Goal: Task Accomplishment & Management: Manage account settings

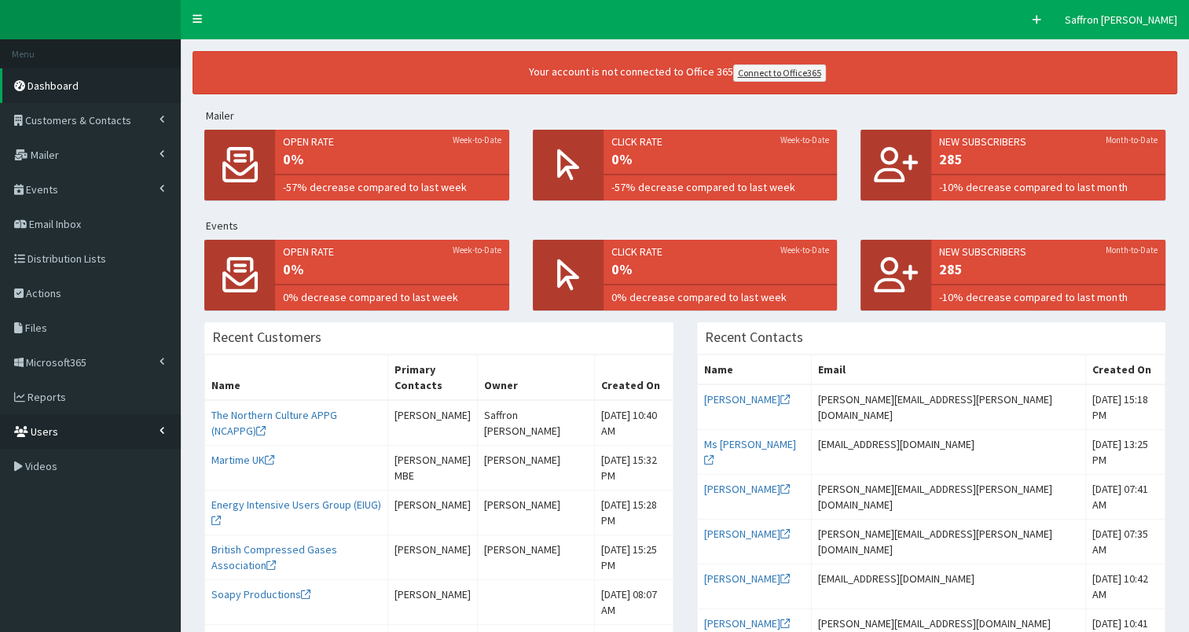
click at [89, 438] on link "Users" at bounding box center [90, 431] width 181 height 35
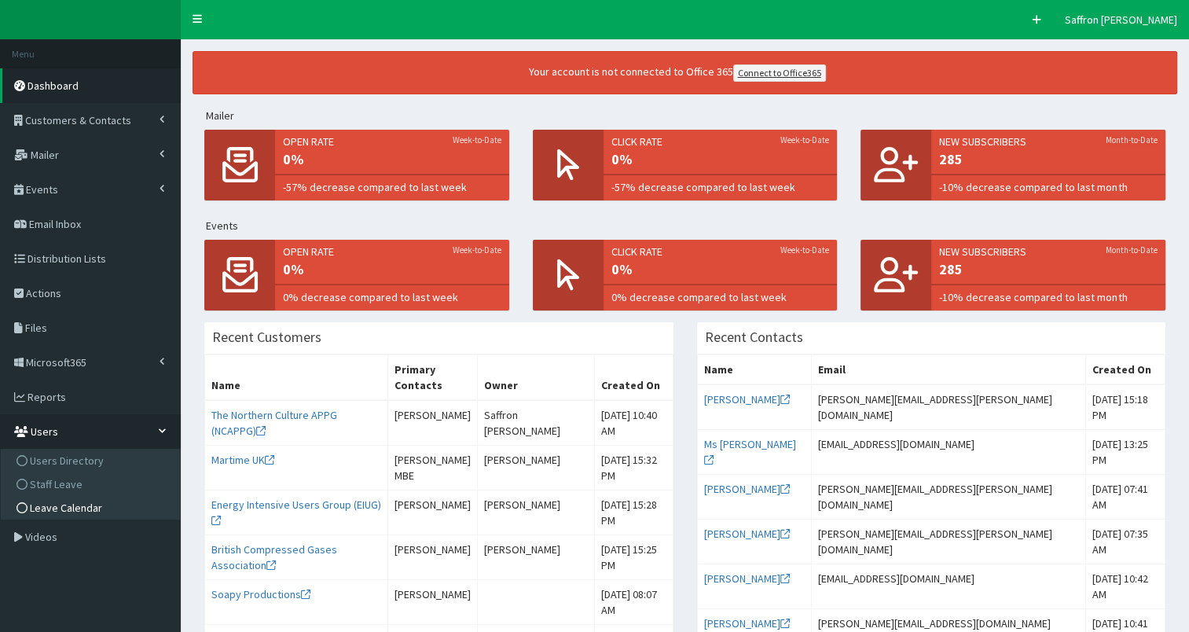
click at [85, 508] on span "Leave Calendar" at bounding box center [66, 508] width 72 height 14
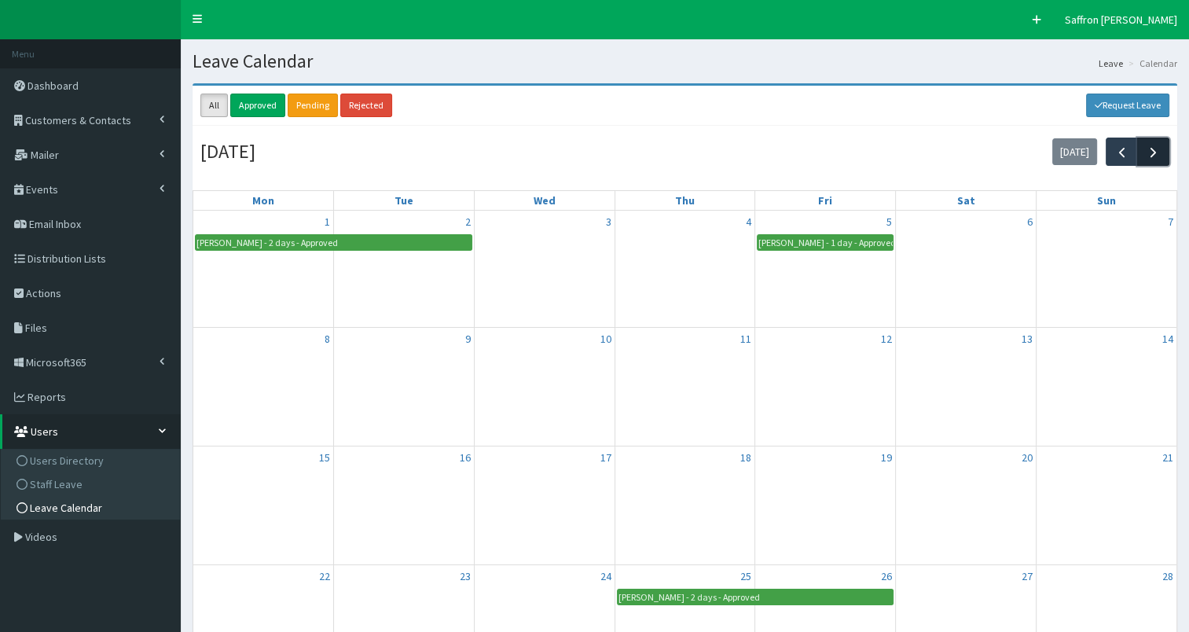
click at [1160, 156] on span "button" at bounding box center [1153, 152] width 17 height 17
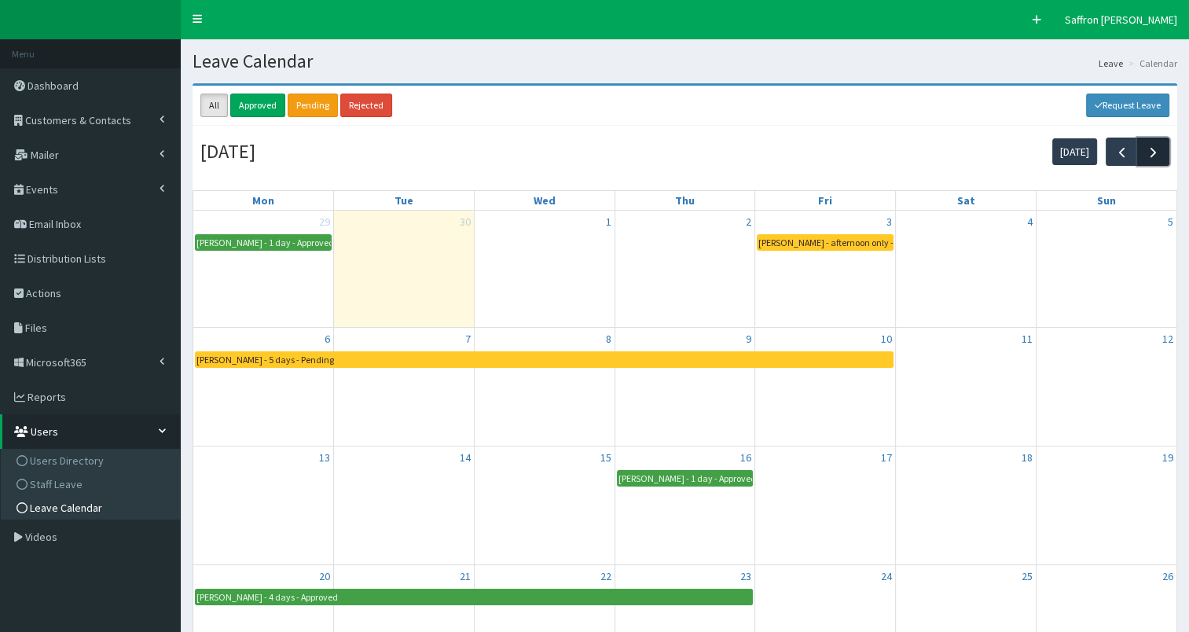
click at [1160, 156] on span "button" at bounding box center [1153, 152] width 17 height 17
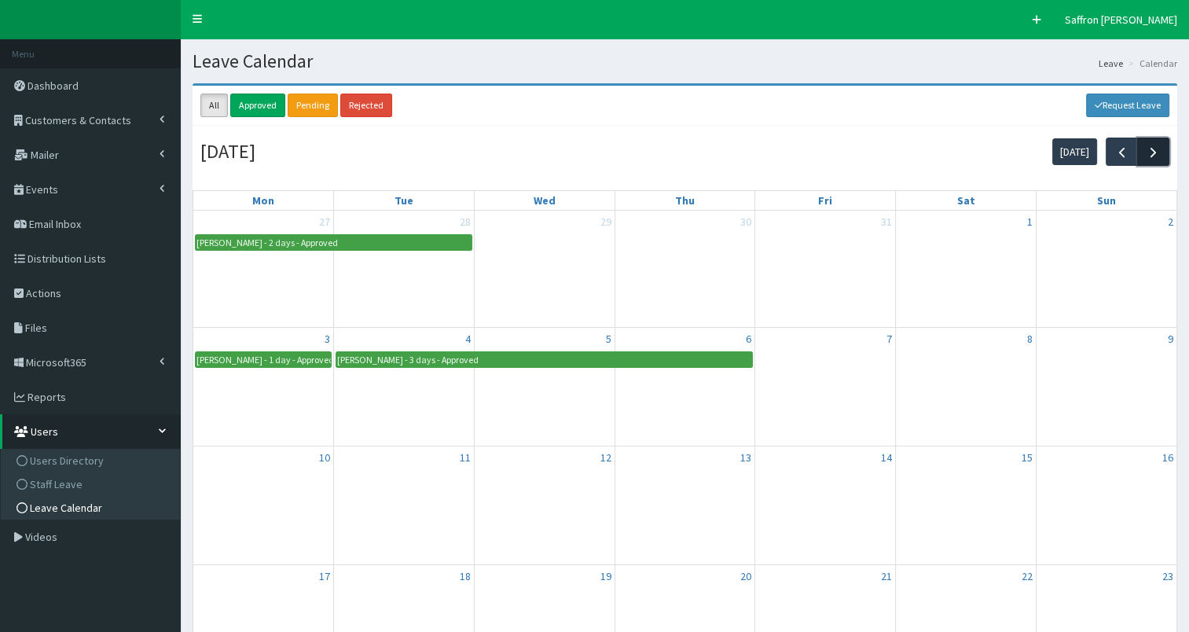
click at [1160, 156] on span "button" at bounding box center [1153, 152] width 17 height 17
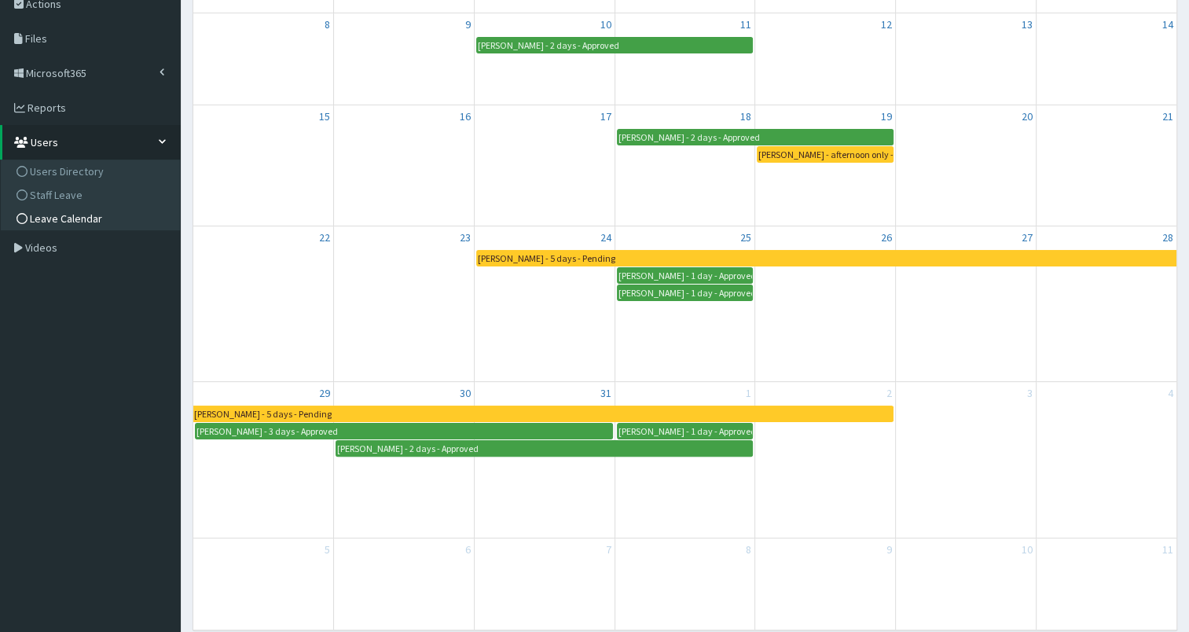
scroll to position [314, 0]
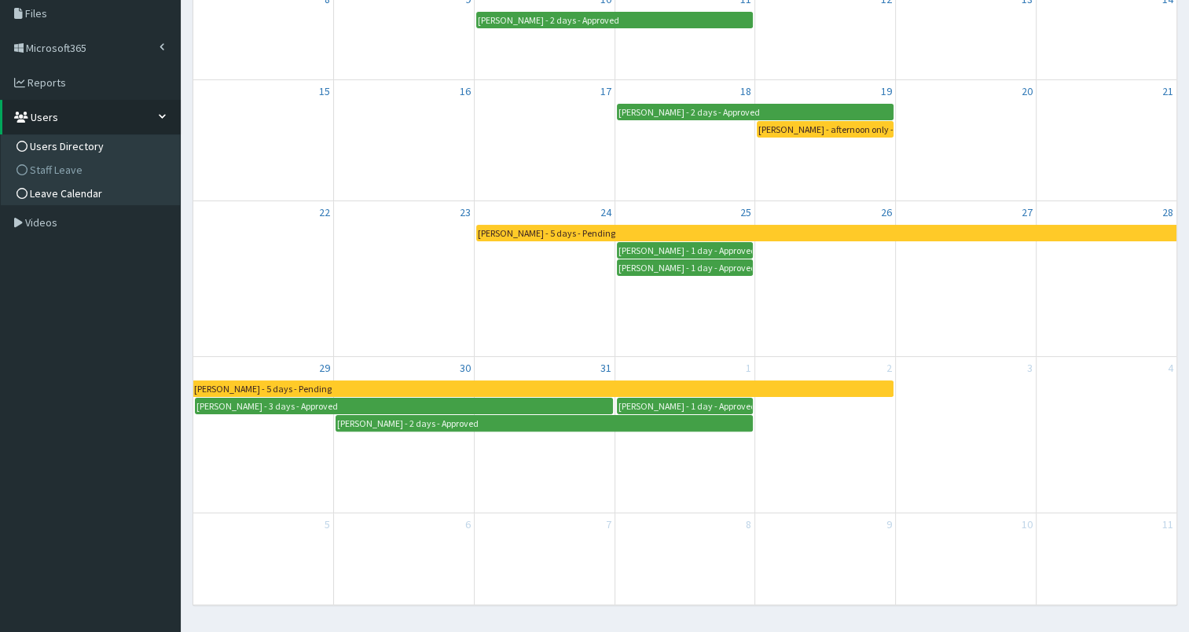
click at [68, 151] on span "Users Directory" at bounding box center [67, 146] width 74 height 14
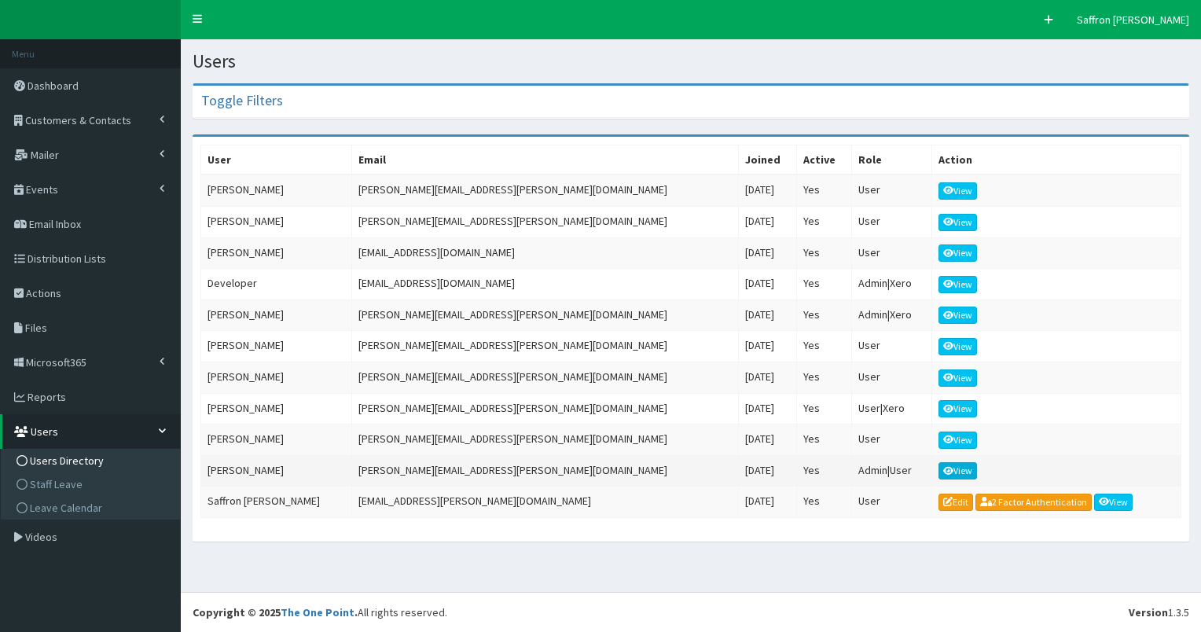
click at [943, 467] on icon at bounding box center [948, 471] width 11 height 9
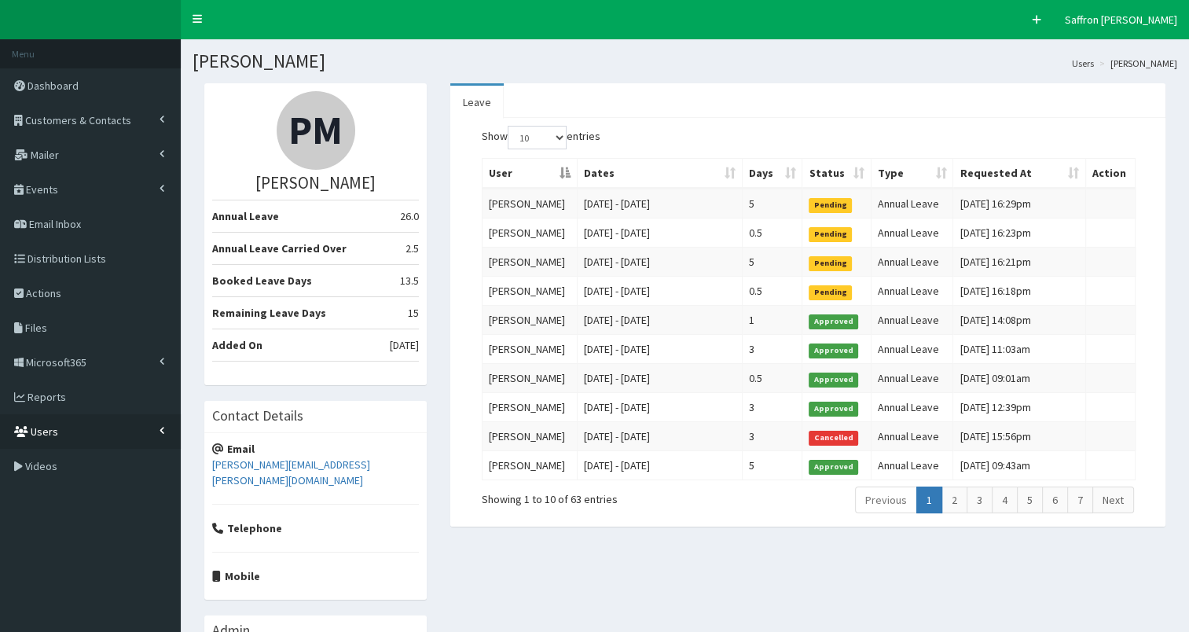
click at [97, 424] on link "Users" at bounding box center [90, 431] width 181 height 35
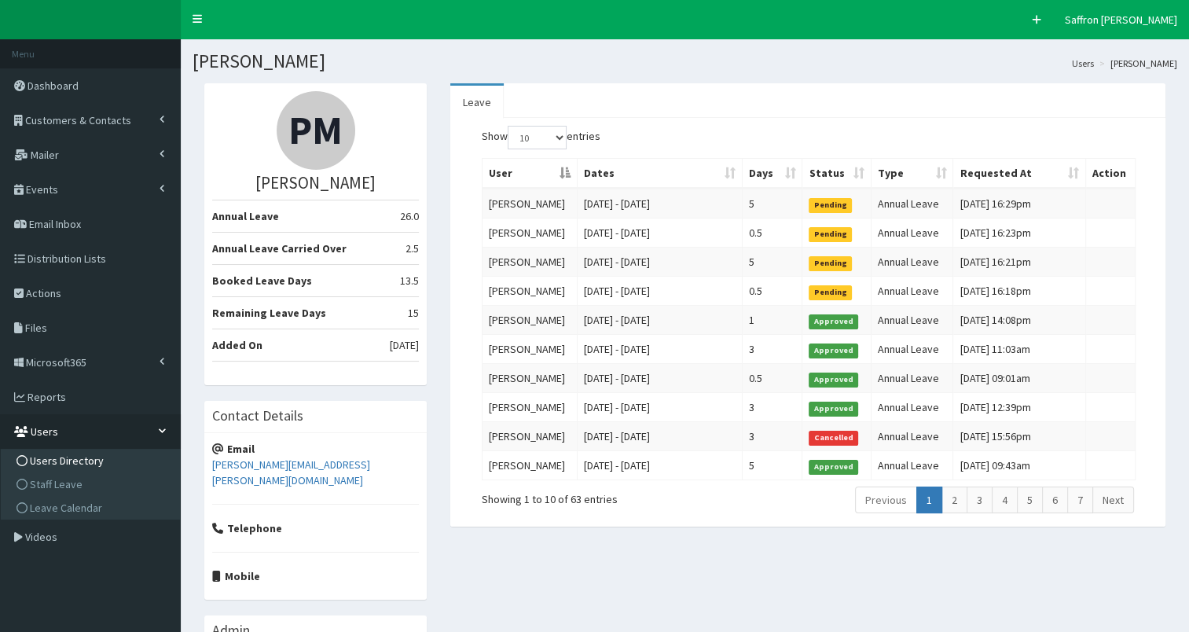
click at [96, 456] on span "Users Directory" at bounding box center [67, 460] width 74 height 14
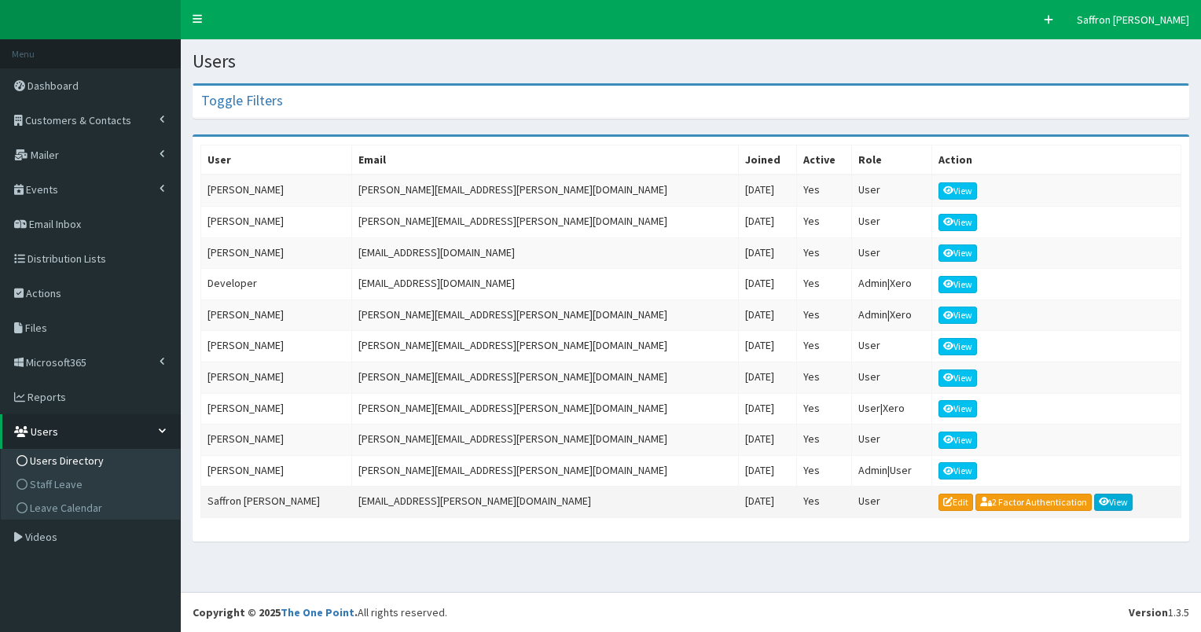
click at [1099, 497] on icon at bounding box center [1104, 501] width 11 height 9
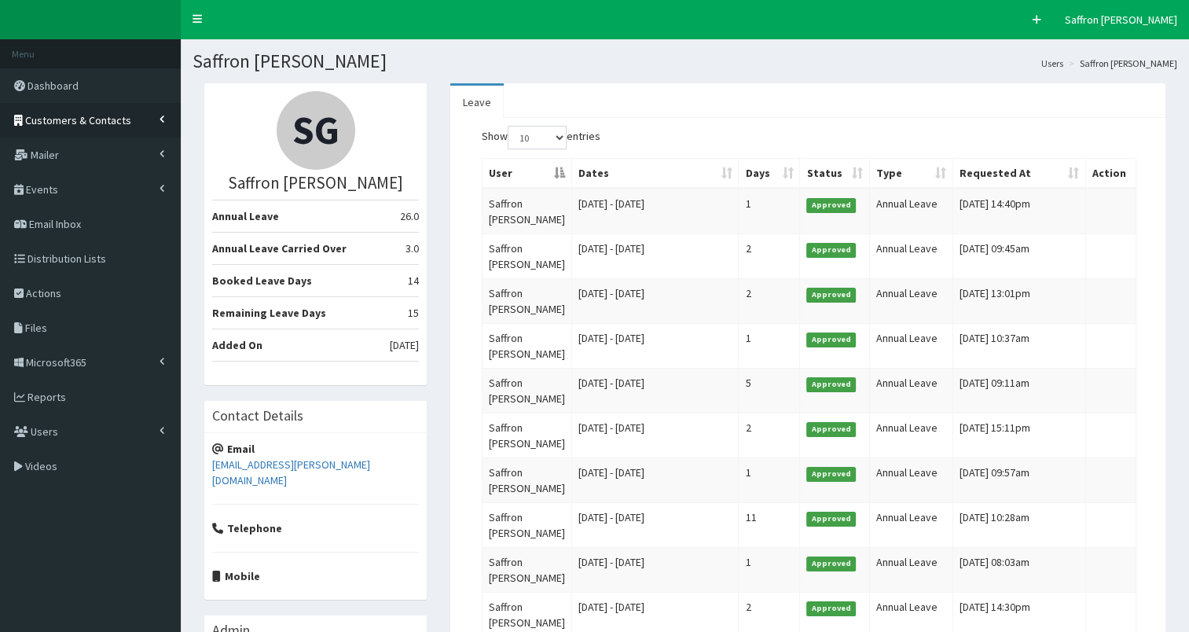
click at [134, 127] on link "Customers & Contacts" at bounding box center [90, 120] width 181 height 35
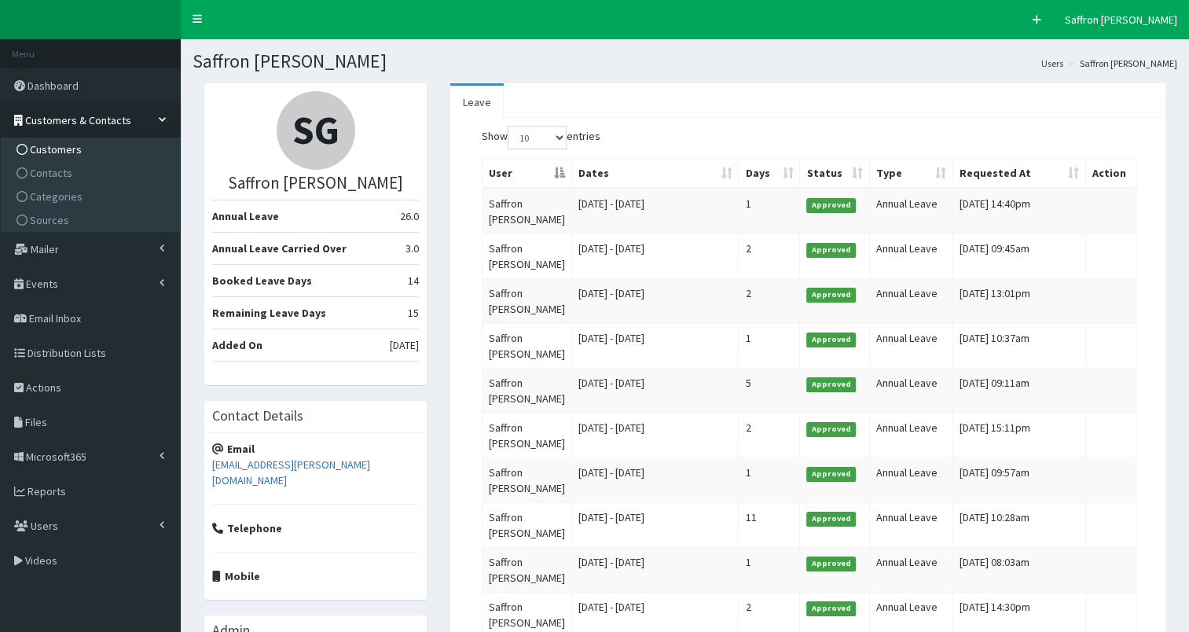
click at [63, 159] on link "Customers" at bounding box center [92, 150] width 175 height 24
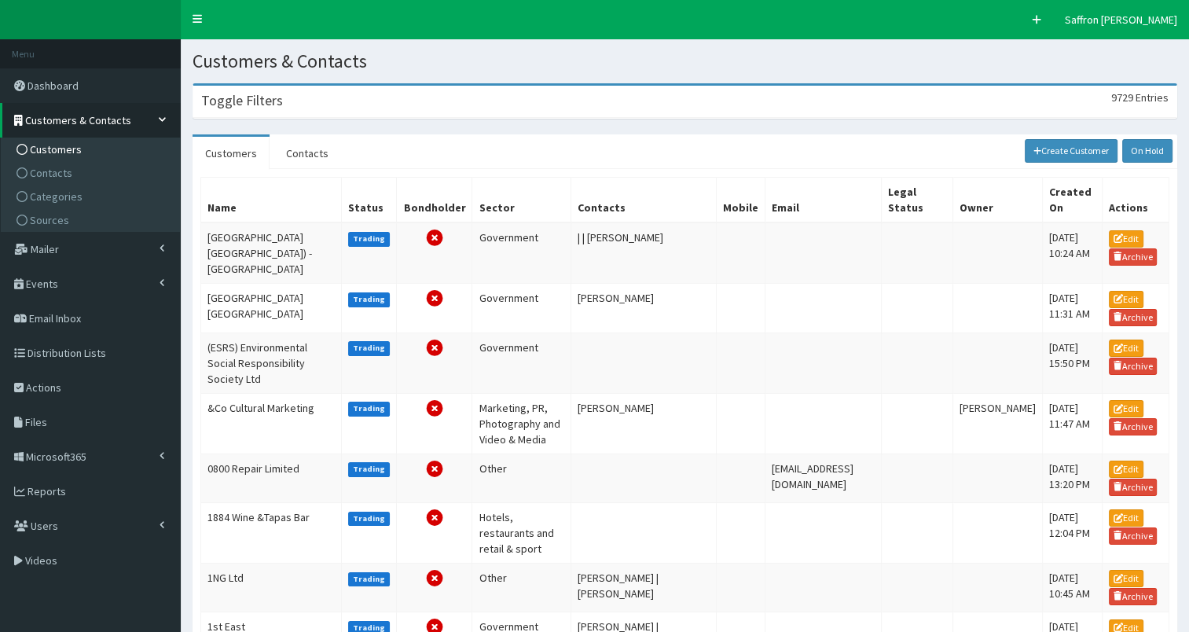
click at [473, 114] on div "Toggle Filters 9729 Entries" at bounding box center [684, 102] width 983 height 32
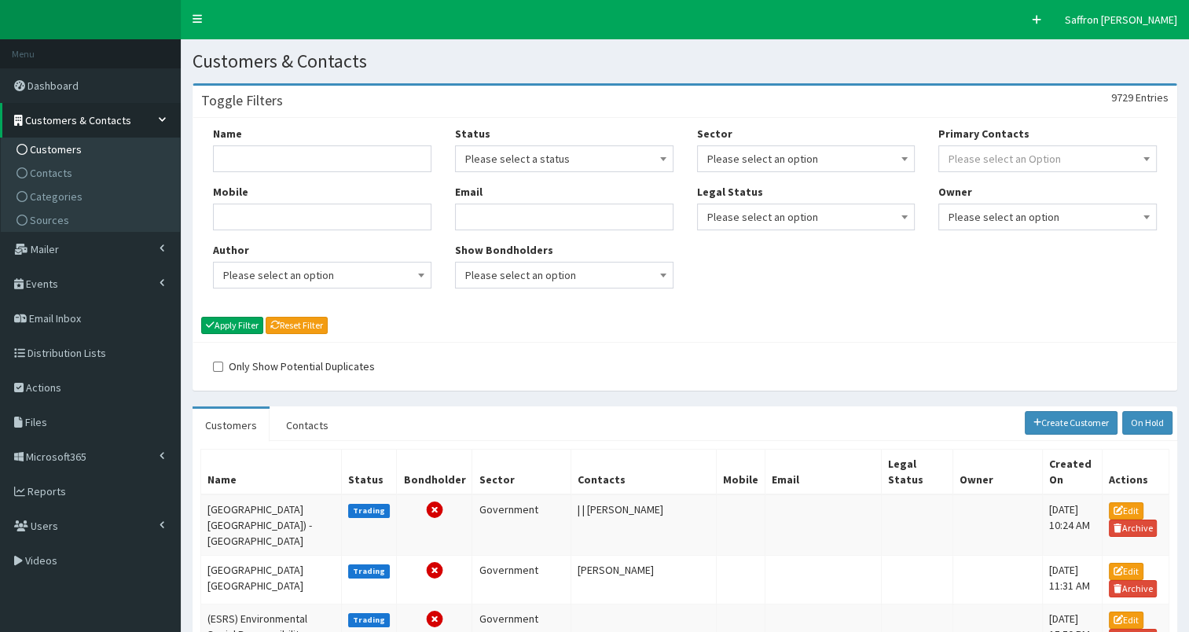
click at [350, 182] on div "Name Mobile Author Please select an option Developer Paige McGowan Diana Taylor…" at bounding box center [322, 213] width 242 height 174
click at [334, 170] on input "Name" at bounding box center [322, 158] width 218 height 27
type input "rsm"
click at [201, 317] on button "Apply Filter" at bounding box center [232, 325] width 62 height 17
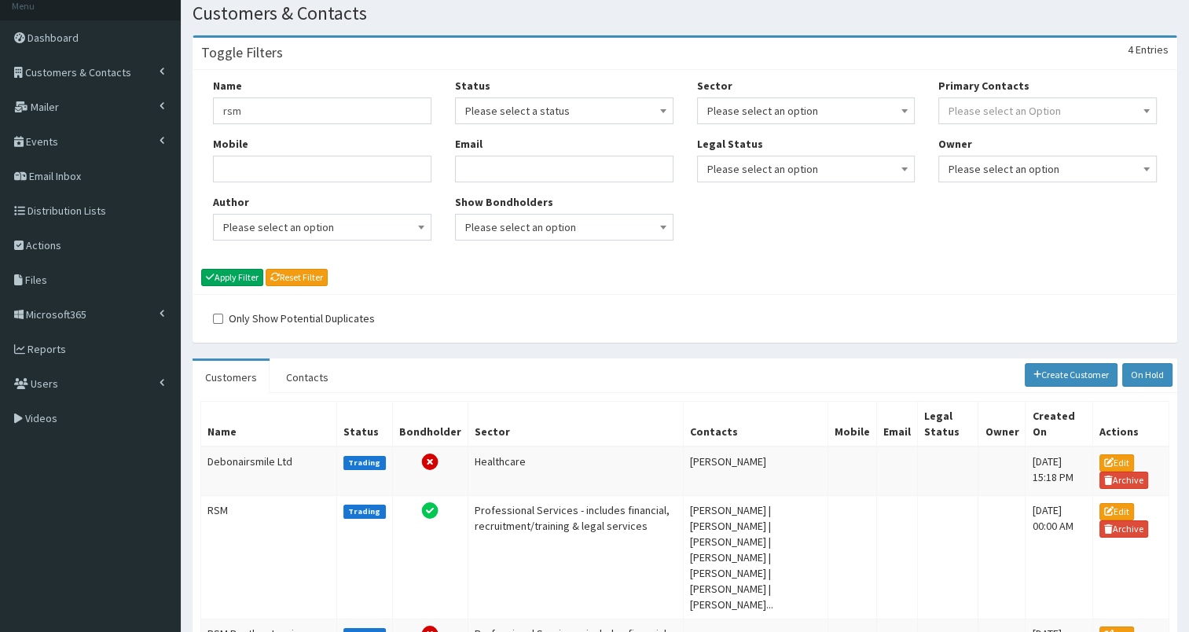
scroll to position [79, 0]
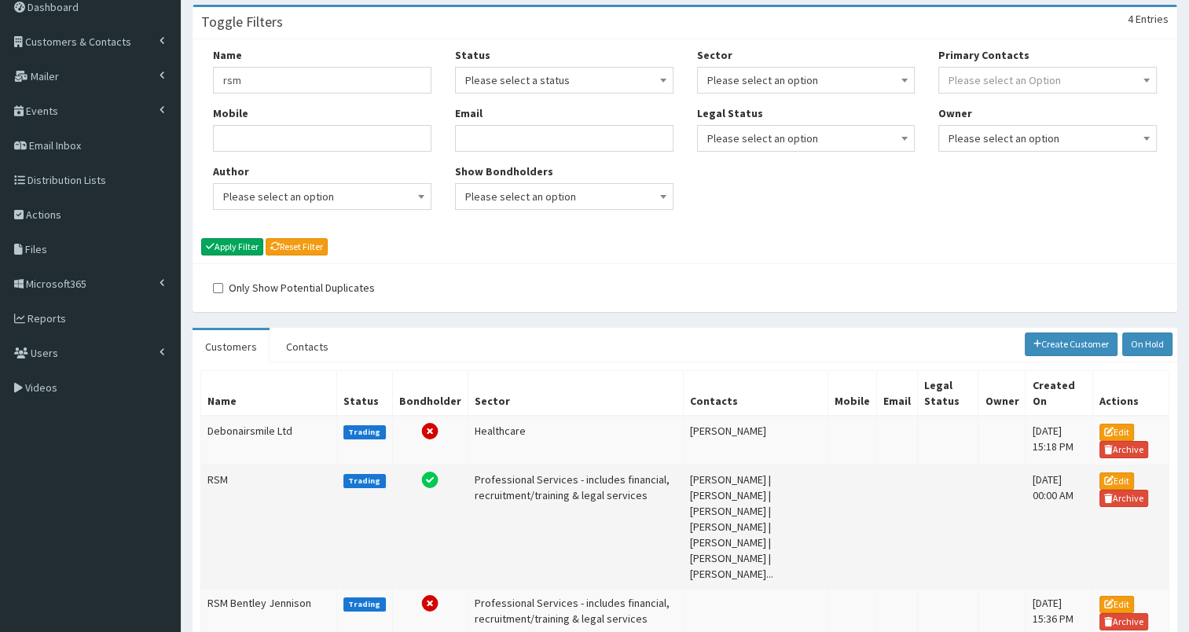
click at [270, 473] on td "RSM" at bounding box center [269, 526] width 136 height 123
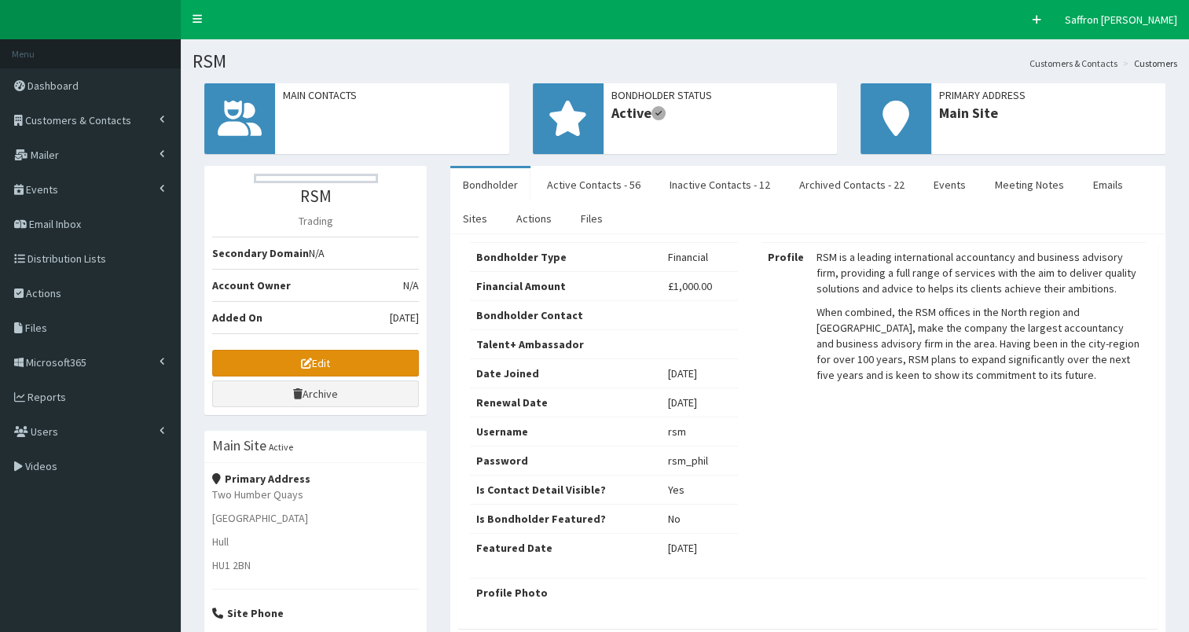
click at [331, 352] on link "Edit" at bounding box center [315, 363] width 207 height 27
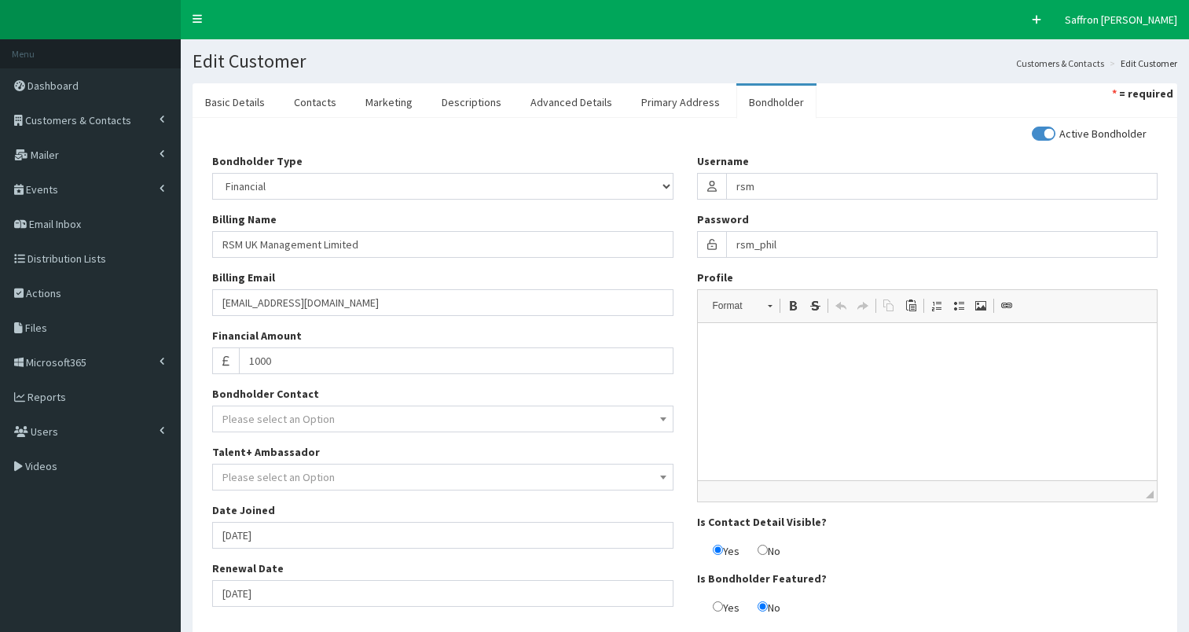
select select "50"
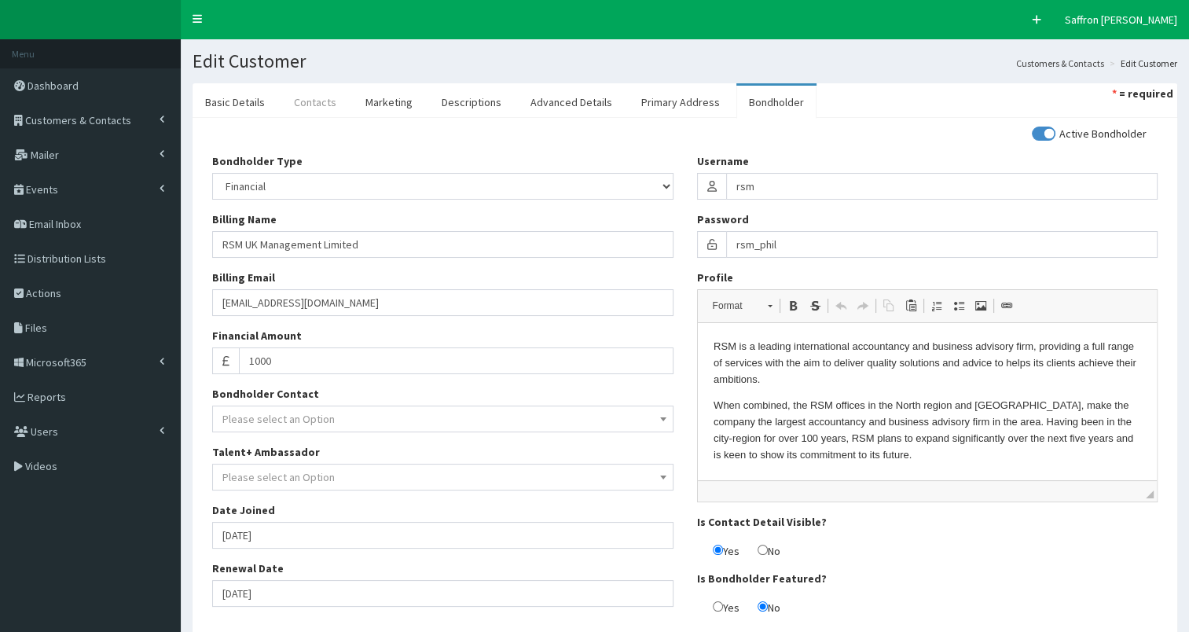
click at [317, 110] on link "Contacts" at bounding box center [315, 102] width 68 height 33
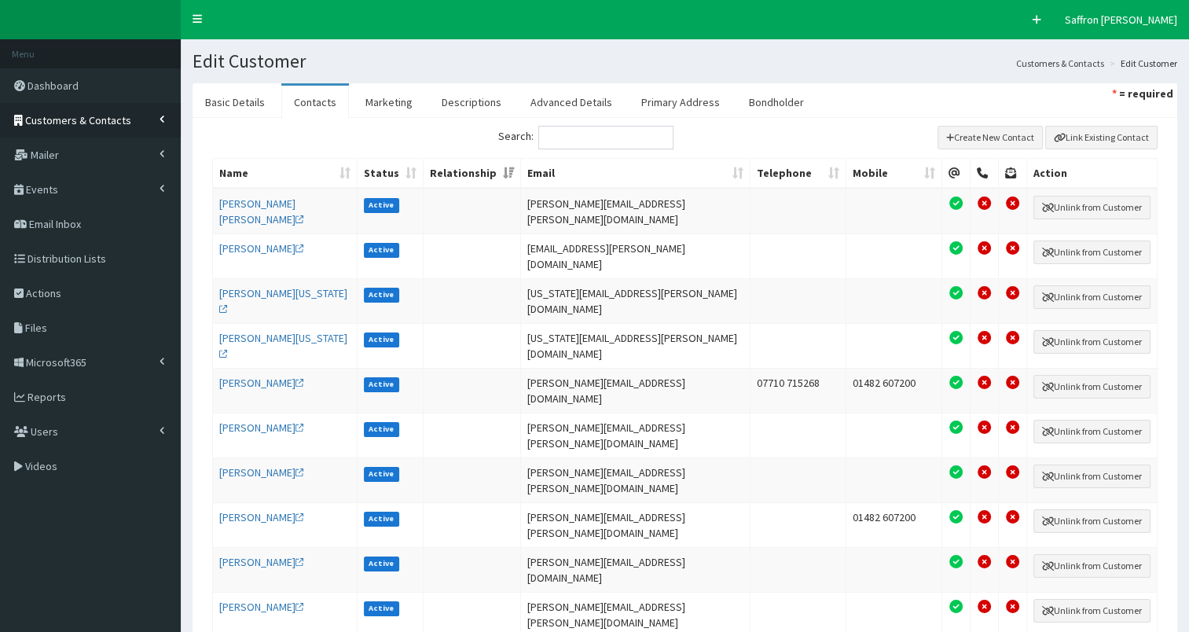
click at [119, 122] on span "Customers & Contacts" at bounding box center [78, 120] width 106 height 14
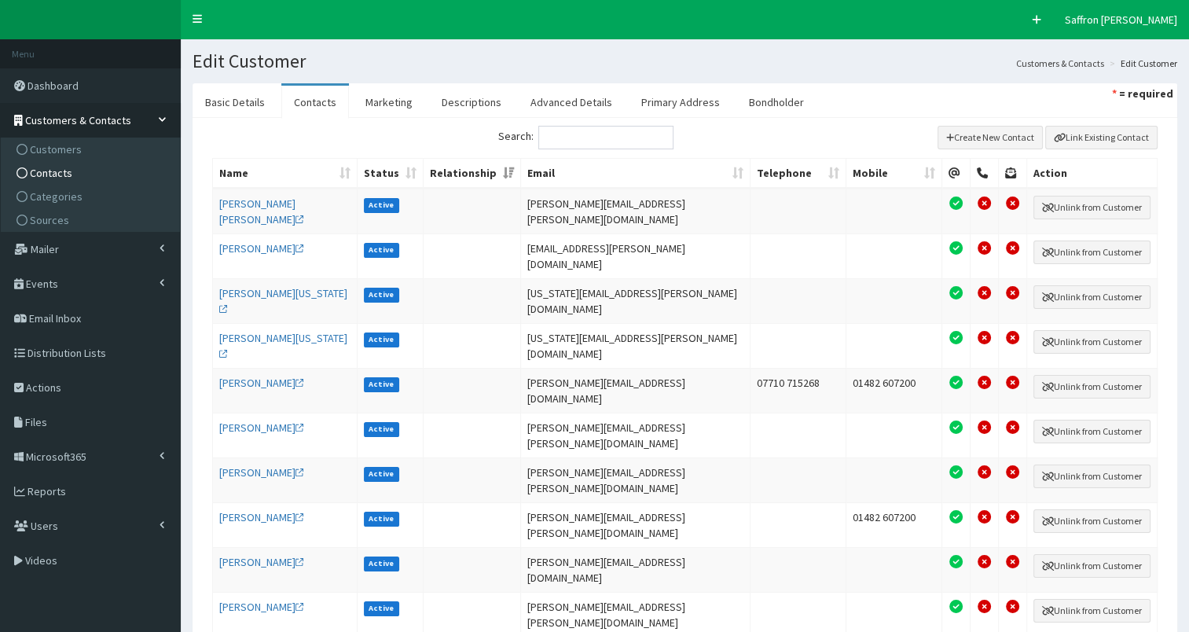
click at [50, 171] on span "Contacts" at bounding box center [51, 173] width 42 height 14
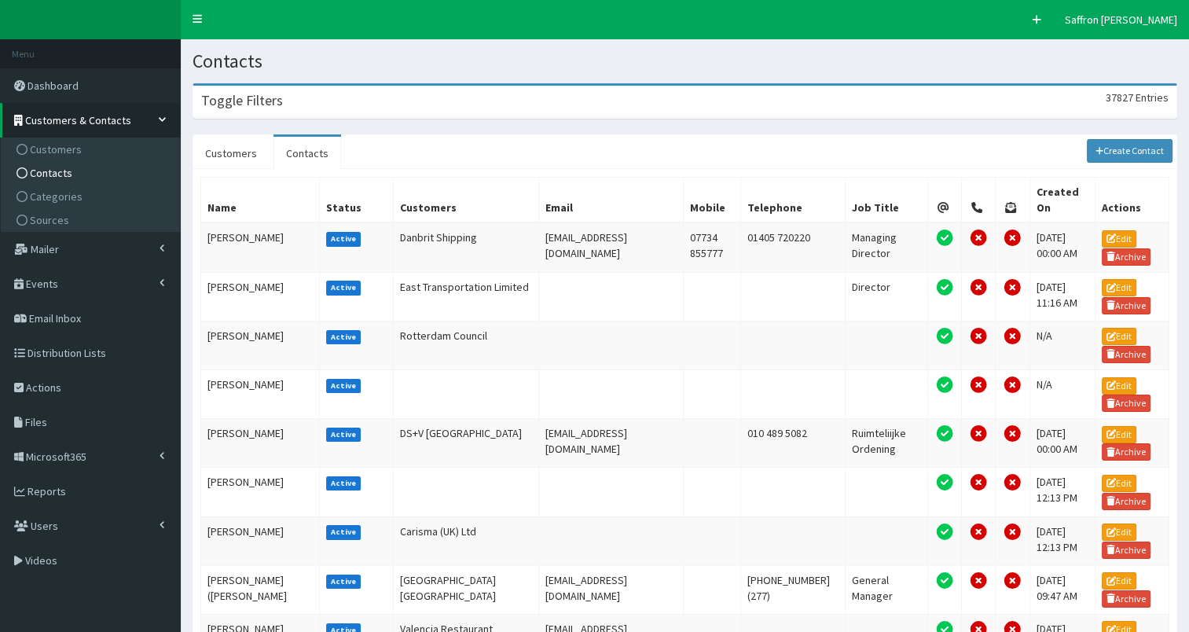
click at [477, 97] on div "Toggle Filters 37827 Entries" at bounding box center [684, 102] width 983 height 32
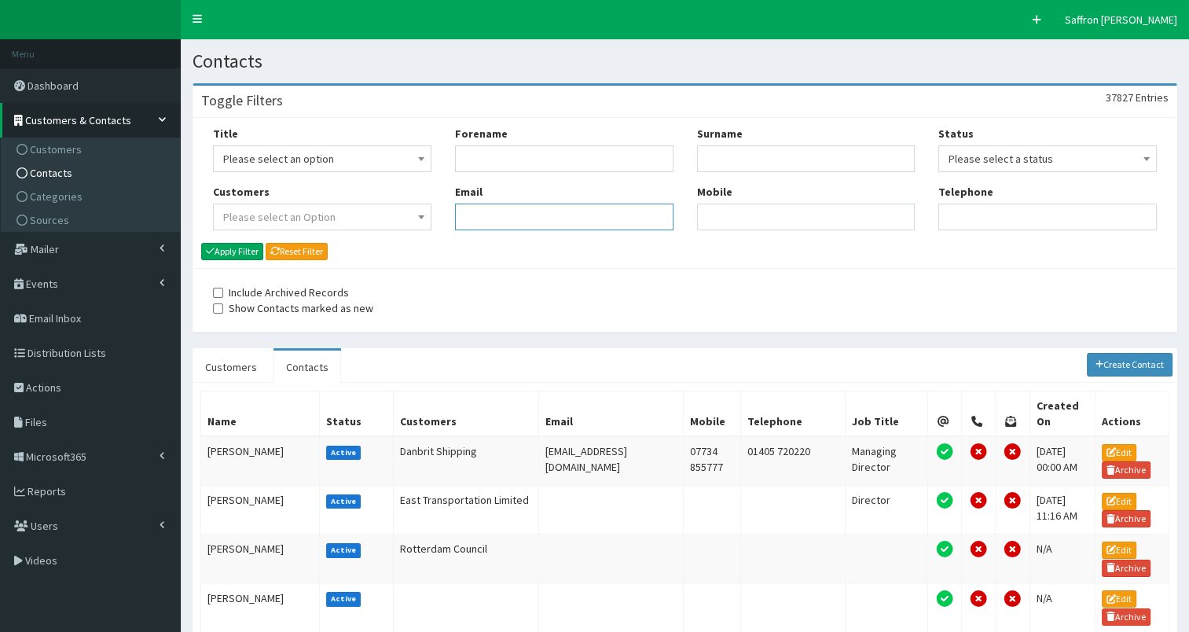
paste input "supplier.invoices@rsmuk.com]"
type input "supplier.invoices@rsmuk.com]"
click at [242, 248] on button "Apply Filter" at bounding box center [232, 251] width 62 height 17
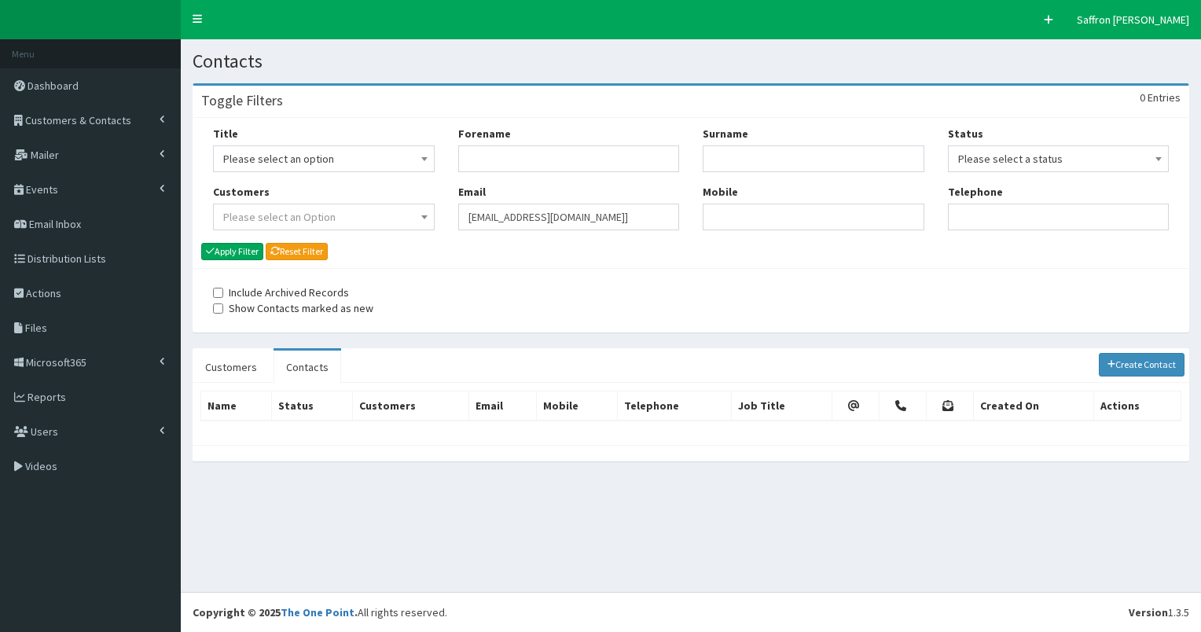
click at [618, 215] on input "supplier.invoices@rsmuk.com]" at bounding box center [569, 217] width 222 height 27
type input "[EMAIL_ADDRESS][DOMAIN_NAME]"
click at [201, 243] on button "Apply Filter" at bounding box center [232, 251] width 62 height 17
click at [1154, 368] on link "Create Contact" at bounding box center [1142, 365] width 86 height 24
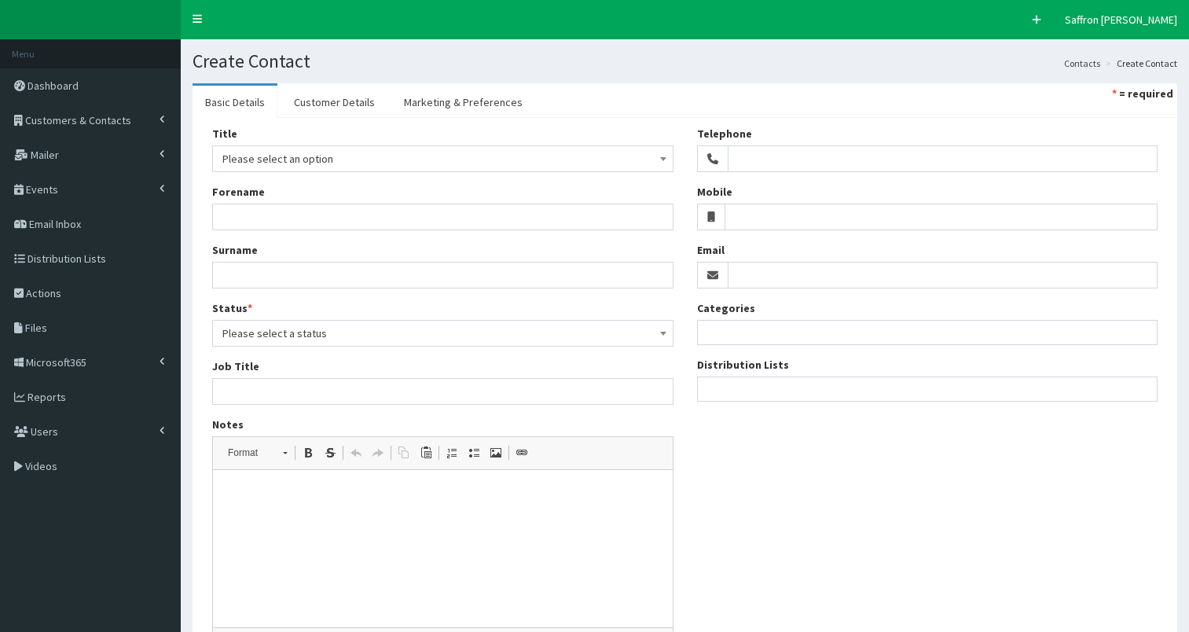
select select
paste input "supplier.invoices@rsmuk.com]"
type input "supplier.invoices@rsmuk.com]"
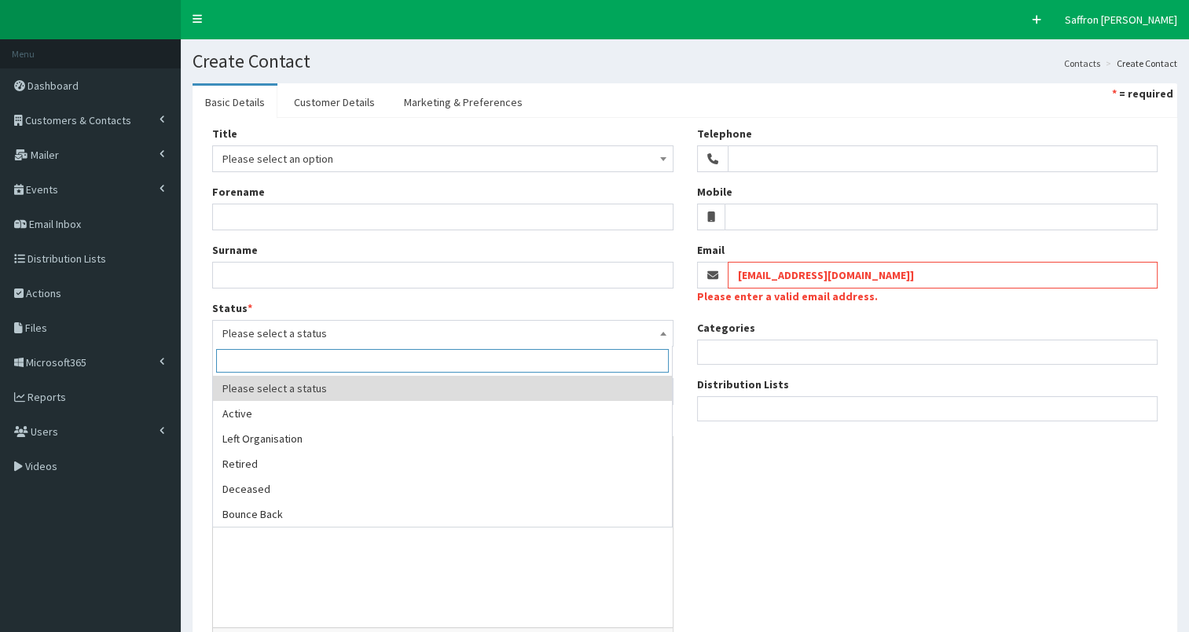
click at [302, 331] on span "Please select a status" at bounding box center [442, 333] width 441 height 22
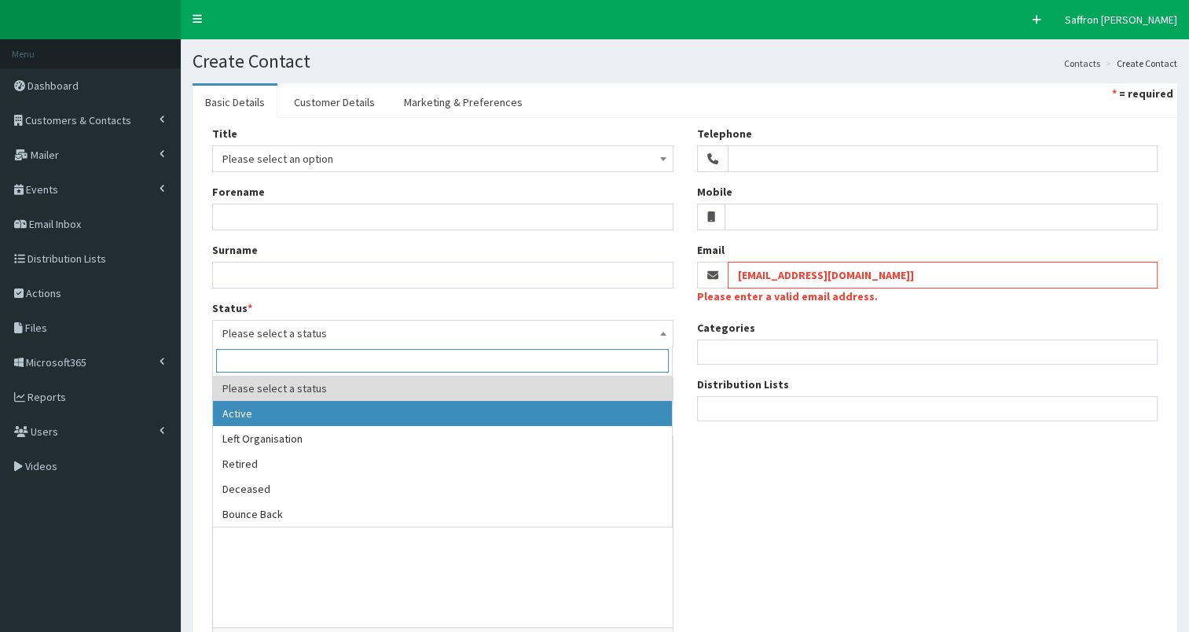
select select "1"
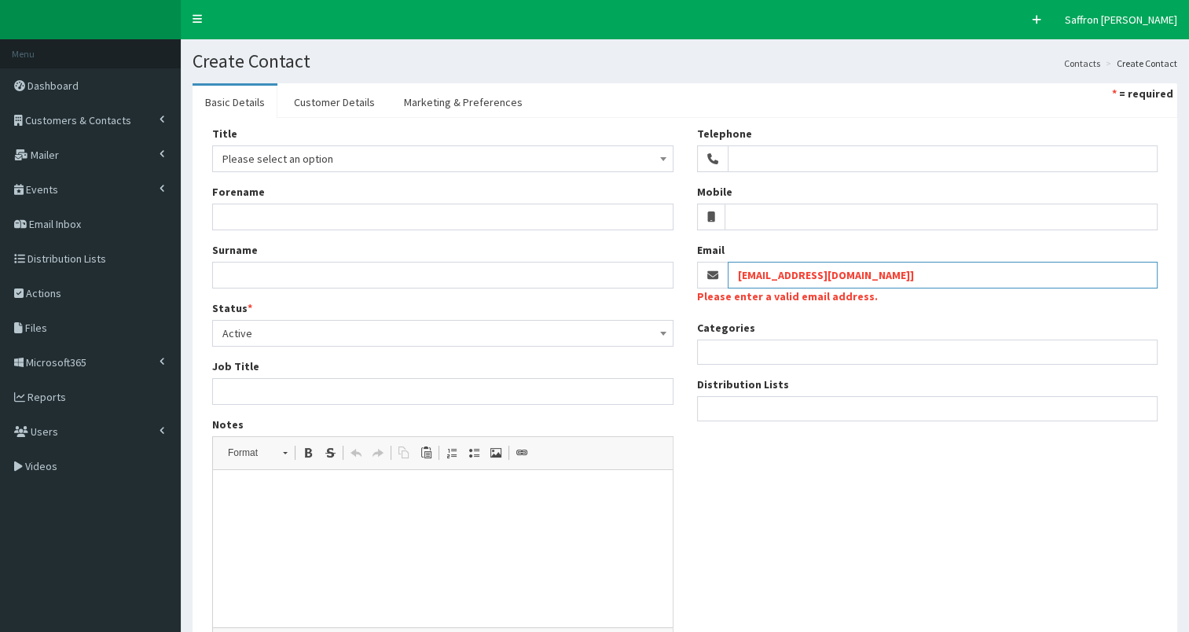
click at [909, 271] on input "[EMAIL_ADDRESS][DOMAIN_NAME]]" at bounding box center [943, 275] width 431 height 27
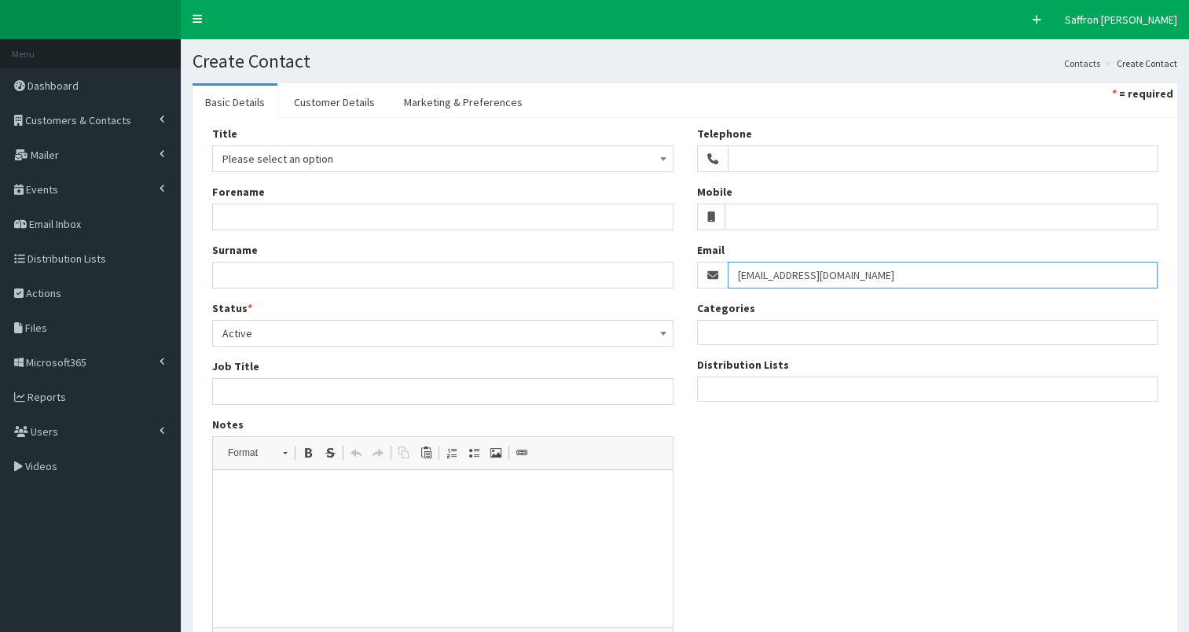
type input "supplier.invoices@rsmuk.com"
click at [929, 534] on div "Title Please select an option Mr Mrs Ms Miss Dr MP QC MBE MEP CBE Cllr Professo…" at bounding box center [684, 393] width 969 height 535
click at [313, 101] on link "Customer Details" at bounding box center [334, 102] width 106 height 33
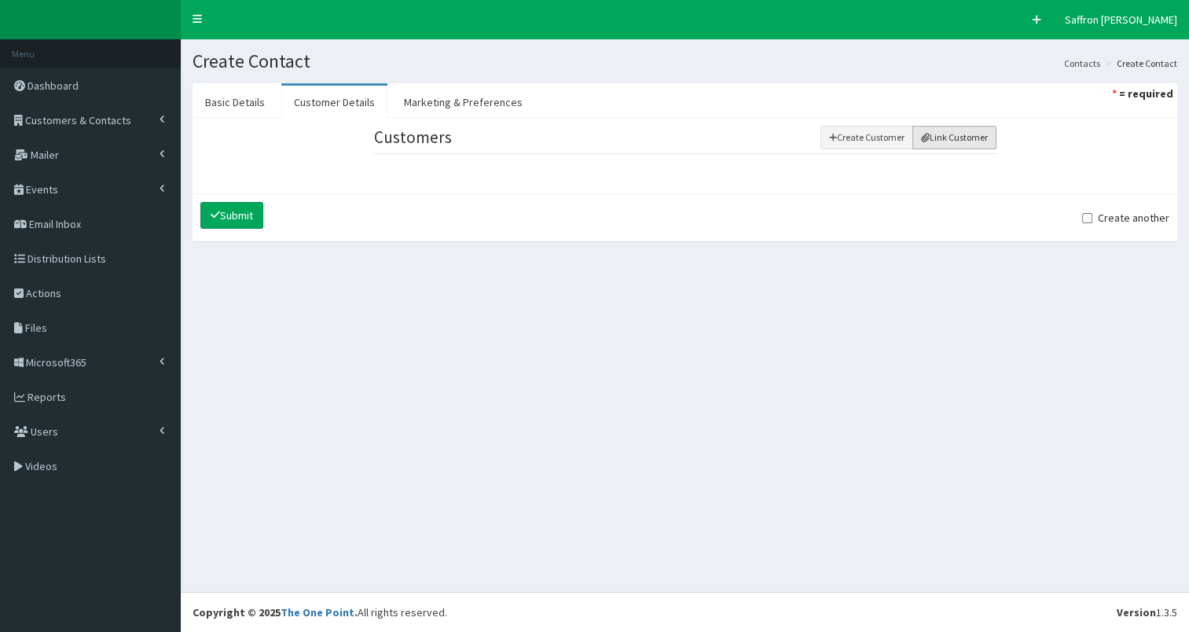
click at [946, 139] on button "Link Customer" at bounding box center [954, 138] width 84 height 24
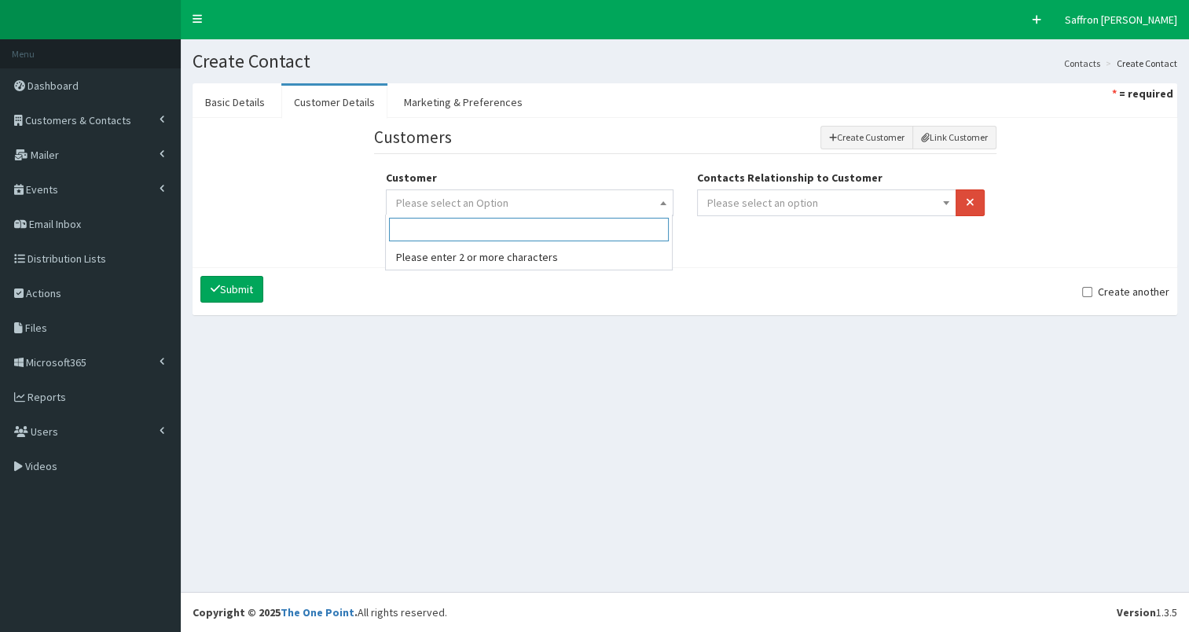
click at [573, 199] on span "Please select an Option" at bounding box center [529, 203] width 267 height 22
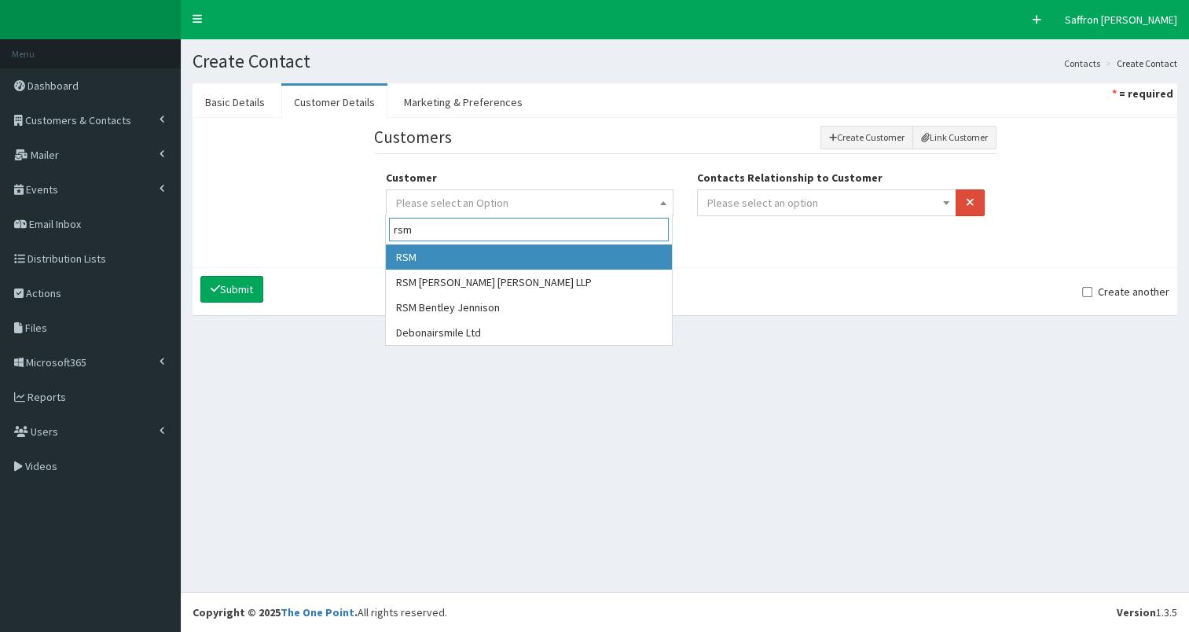
type input "rsm"
select select "100"
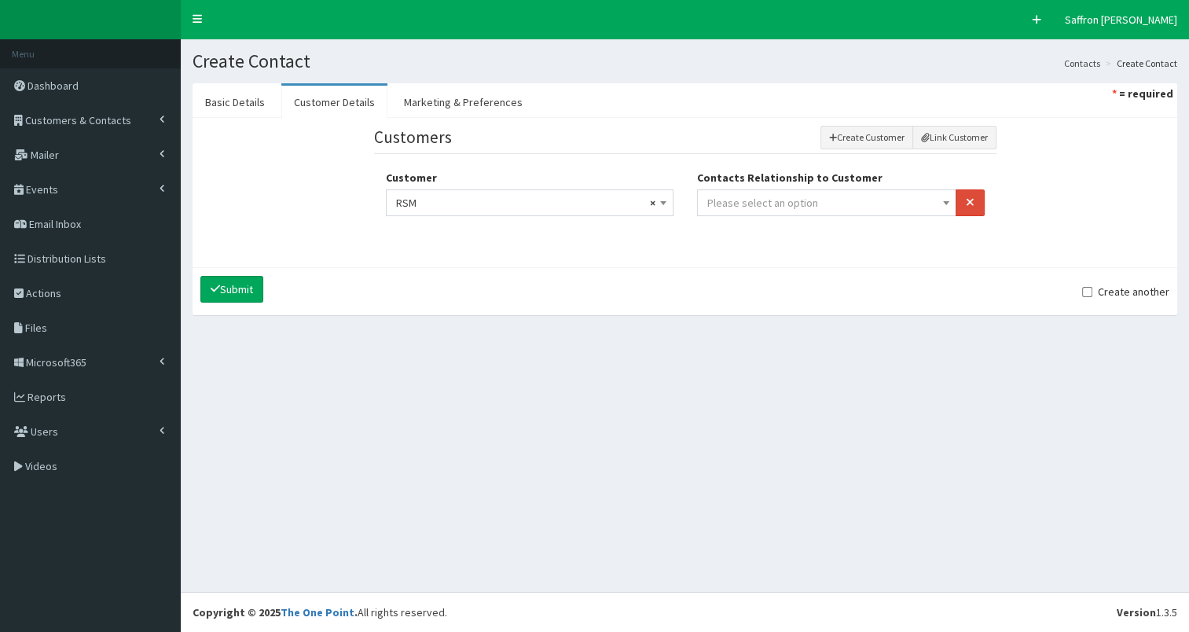
click at [747, 216] on div at bounding box center [841, 224] width 288 height 16
click at [752, 206] on span "Please select an option" at bounding box center [762, 203] width 111 height 14
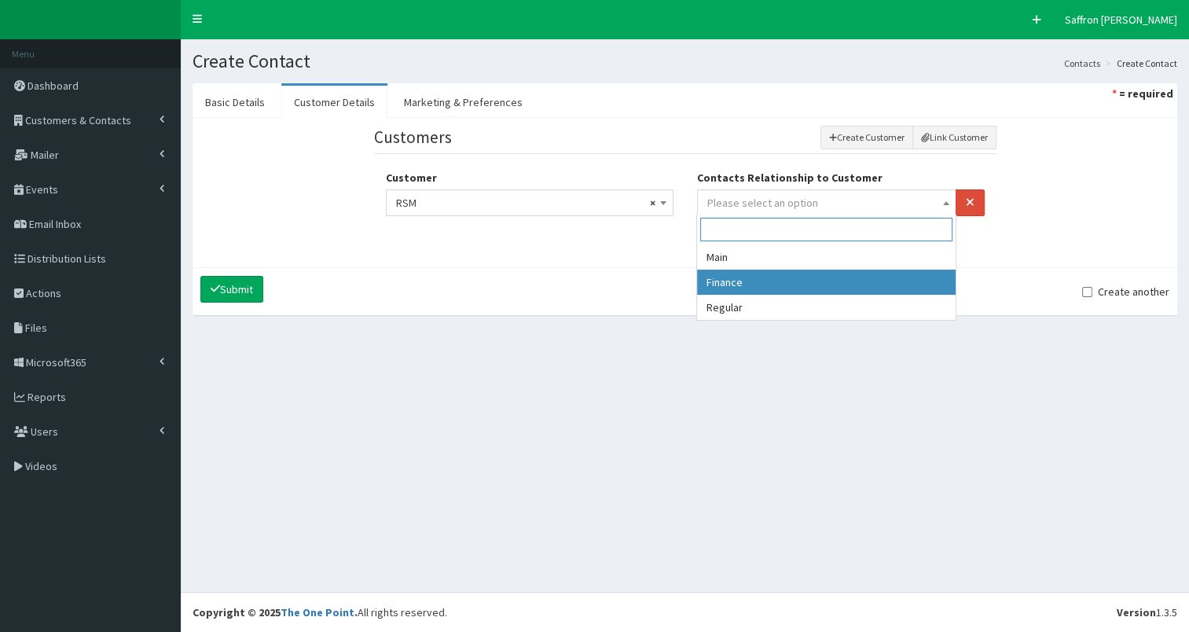
select select "2"
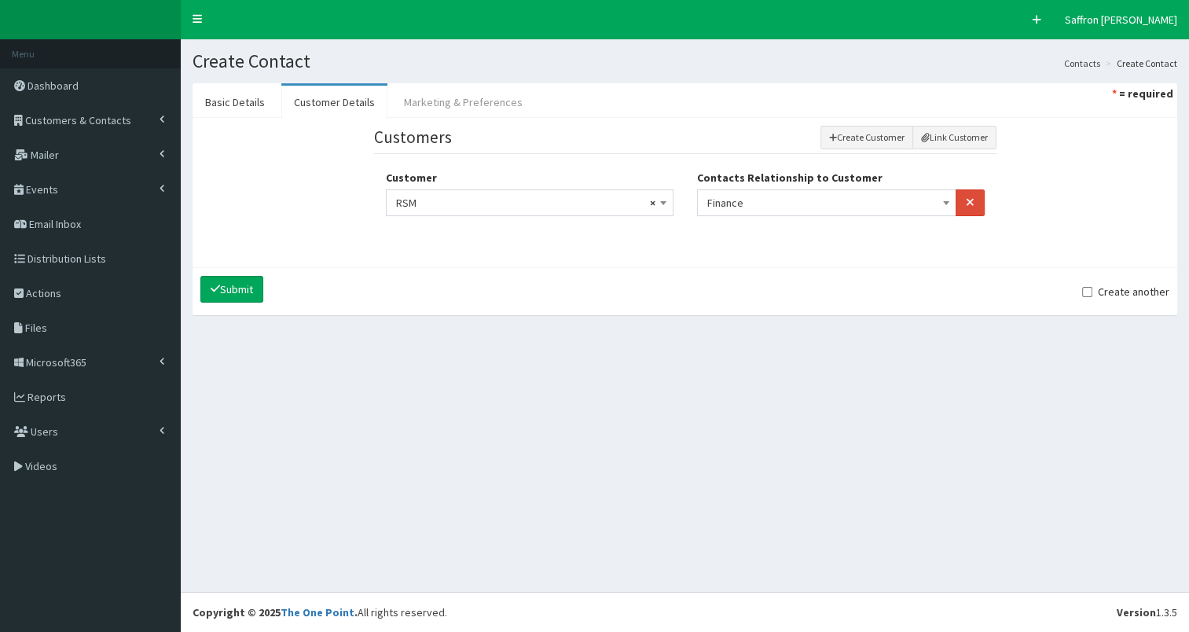
click at [452, 109] on link "Marketing & Preferences" at bounding box center [463, 102] width 144 height 33
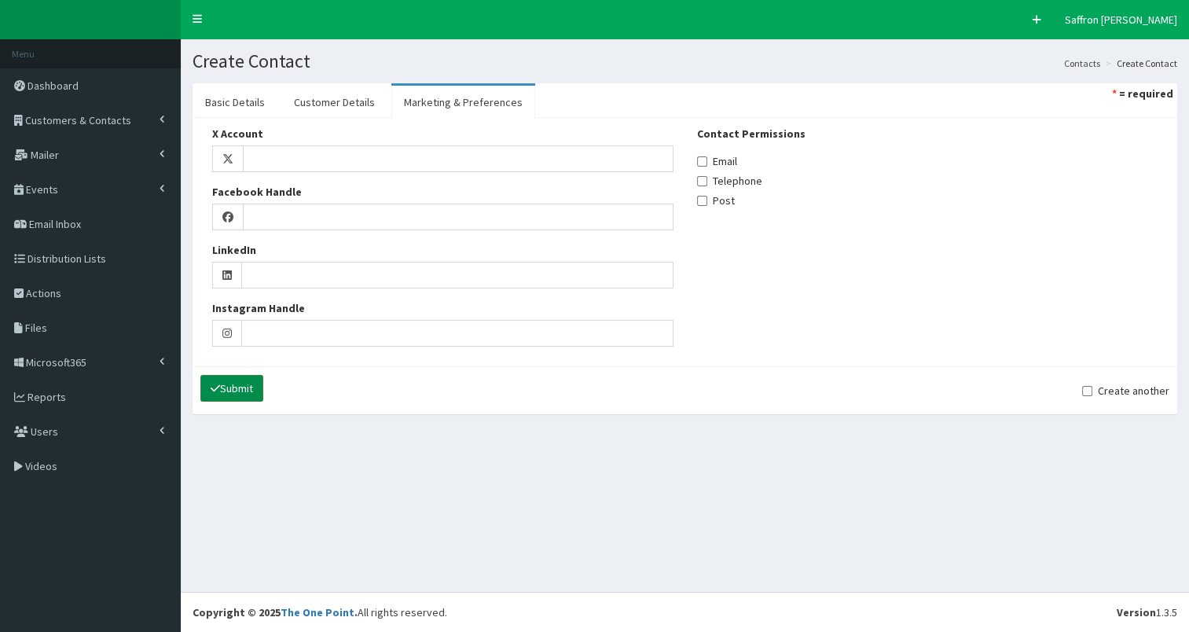
click at [233, 394] on button "Submit" at bounding box center [231, 388] width 63 height 27
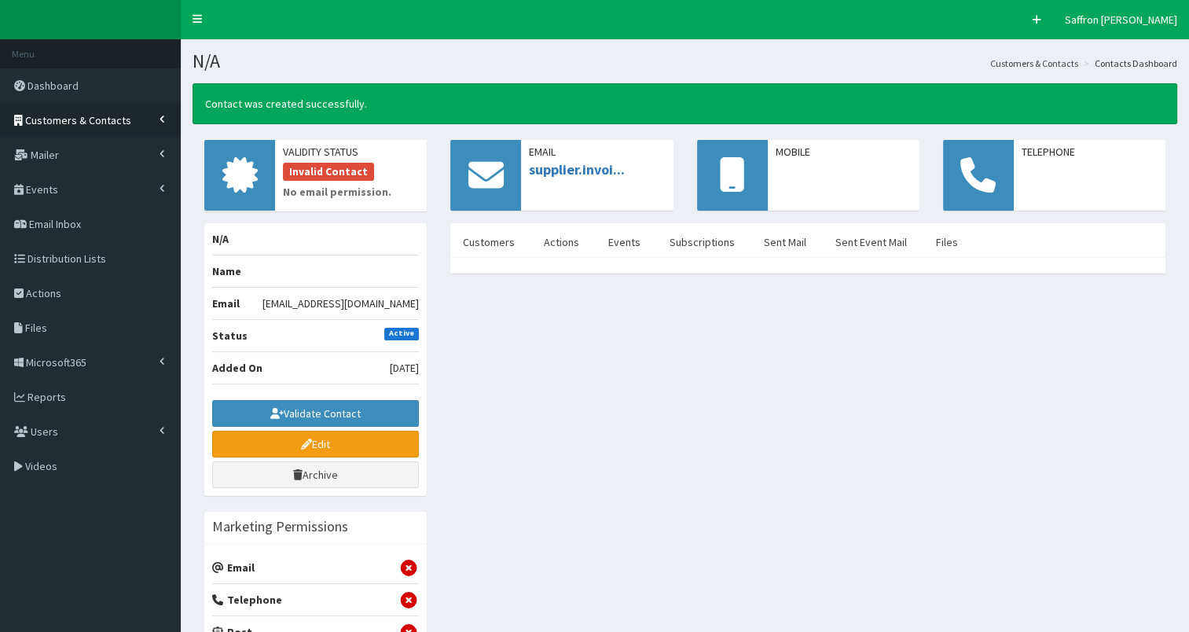
click at [129, 123] on link "Customers & Contacts" at bounding box center [90, 120] width 181 height 35
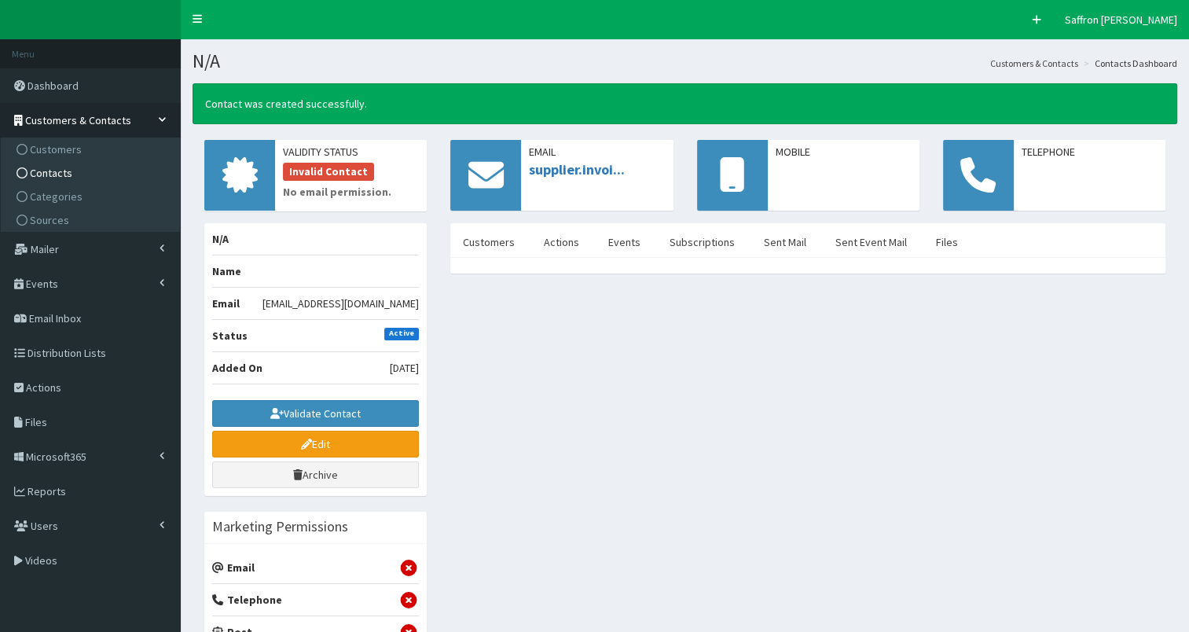
click at [55, 167] on span "Contacts" at bounding box center [51, 173] width 42 height 14
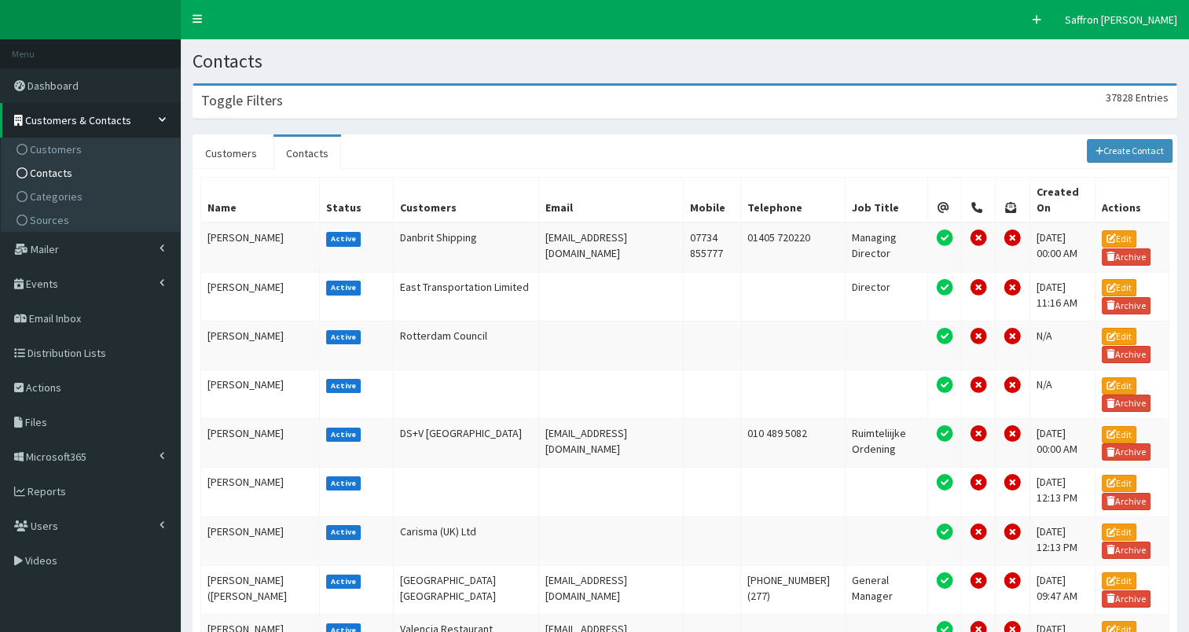
click at [467, 112] on div "Toggle Filters 37828 Entries" at bounding box center [684, 102] width 983 height 32
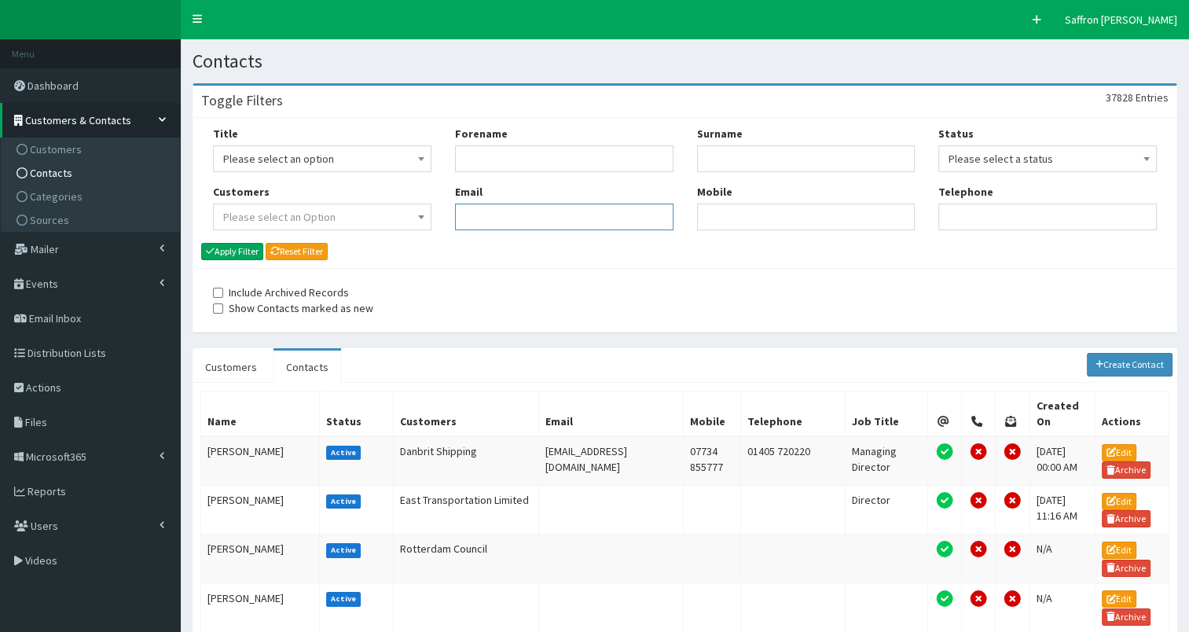
paste input "[EMAIL_ADDRESS][DOMAIN_NAME]]"
type input "[EMAIL_ADDRESS][DOMAIN_NAME]]"
click at [215, 249] on button "Apply Filter" at bounding box center [232, 251] width 62 height 17
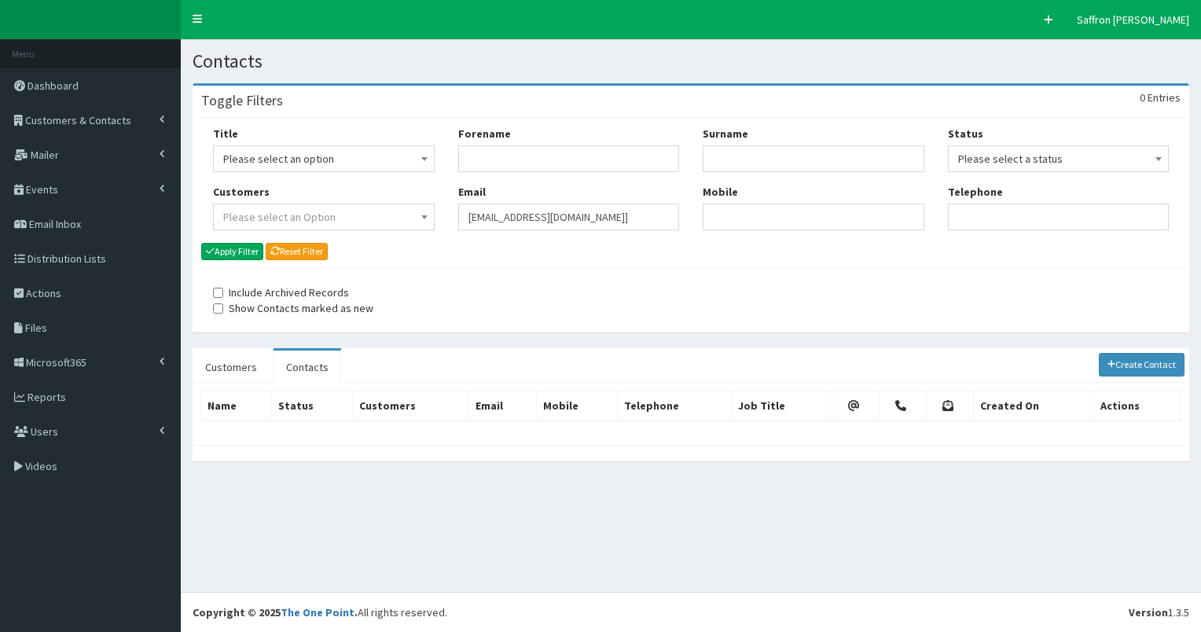
click at [629, 214] on input "[EMAIL_ADDRESS][DOMAIN_NAME]]" at bounding box center [569, 217] width 222 height 27
type input "[EMAIL_ADDRESS][DOMAIN_NAME]"
click at [201, 243] on button "Apply Filter" at bounding box center [232, 251] width 62 height 17
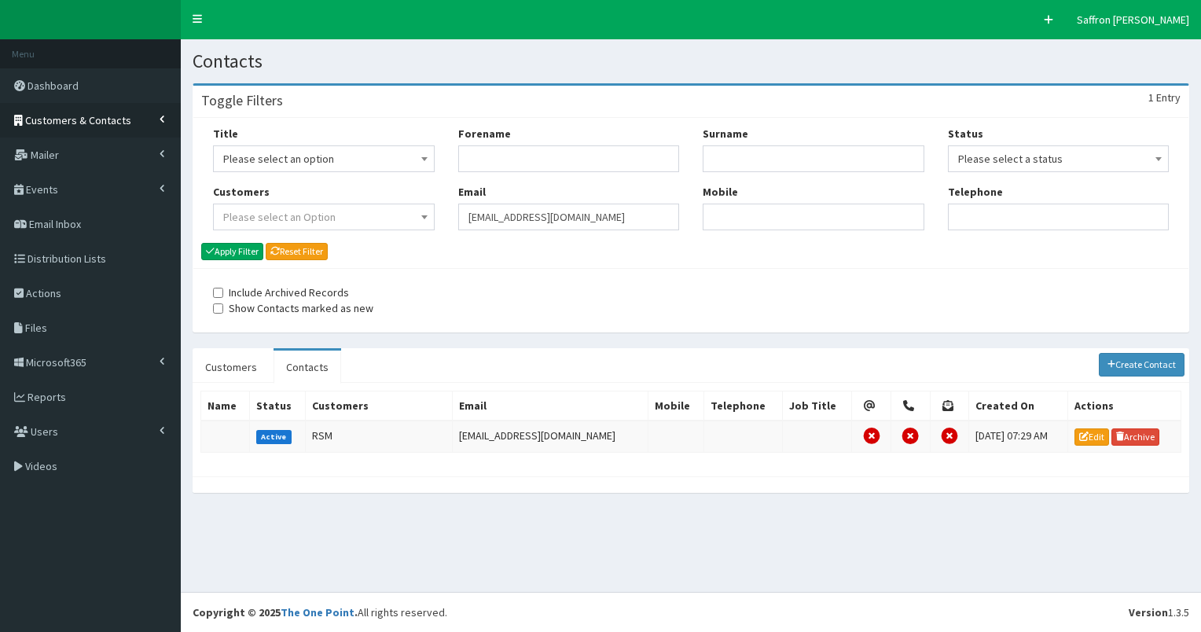
click at [110, 126] on span "Customers & Contacts" at bounding box center [78, 120] width 106 height 14
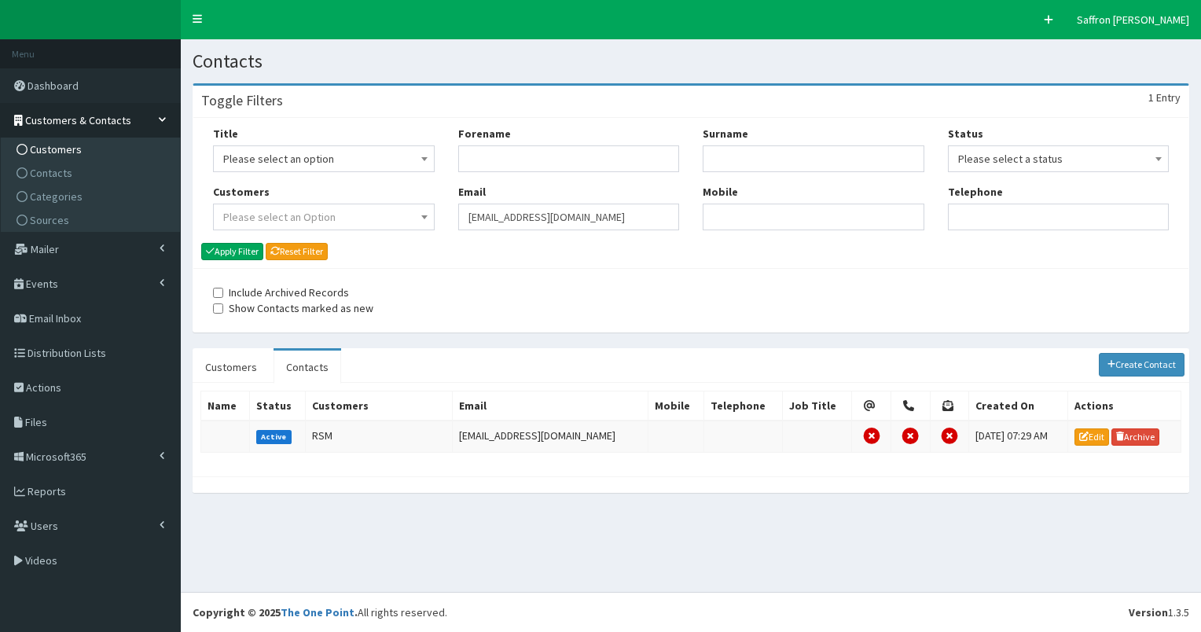
click at [67, 143] on span "Customers" at bounding box center [56, 149] width 52 height 14
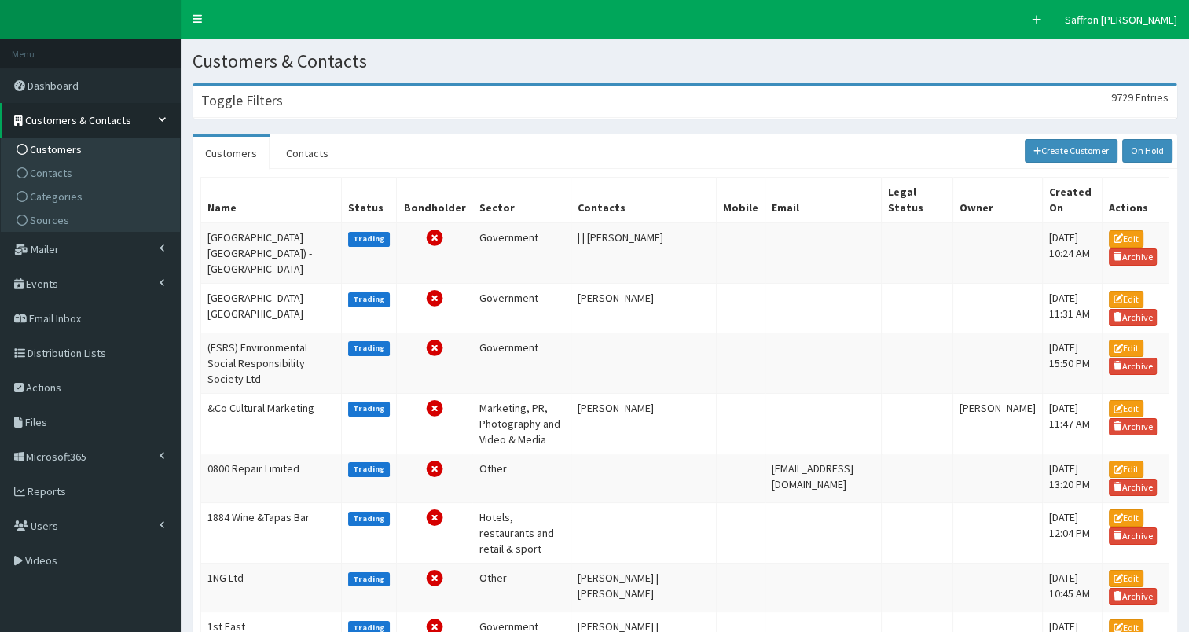
click at [421, 113] on div "Toggle Filters 9729 Entries" at bounding box center [684, 102] width 983 height 32
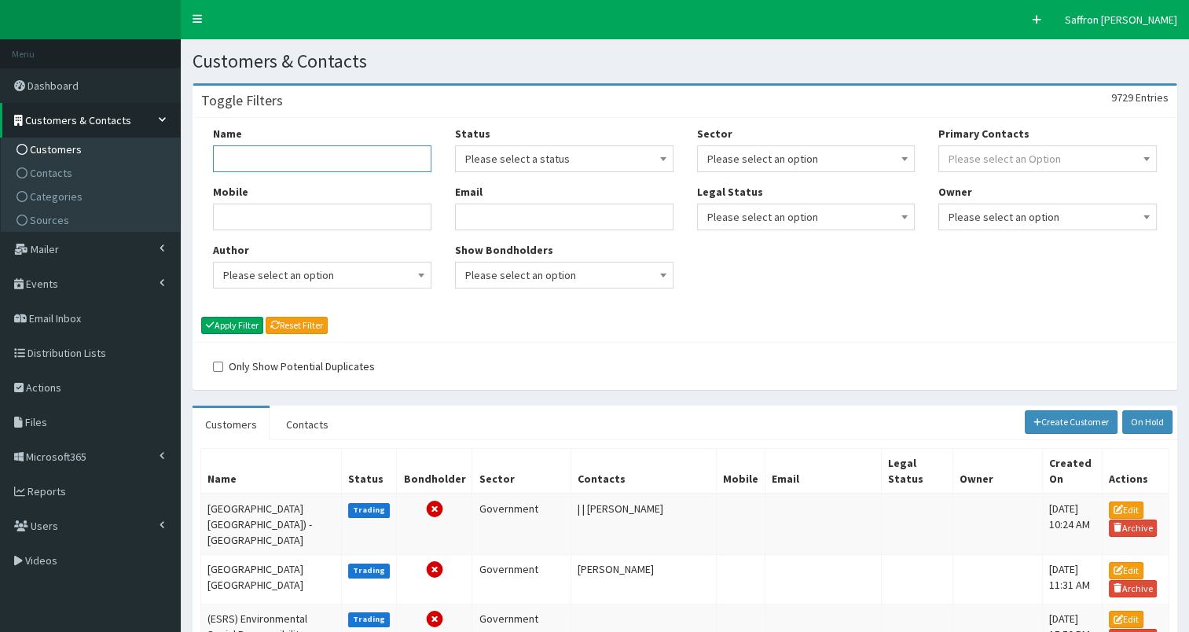
click at [403, 168] on input "Name" at bounding box center [322, 158] width 218 height 27
type input "rsm"
click at [233, 317] on button "Apply Filter" at bounding box center [232, 325] width 62 height 17
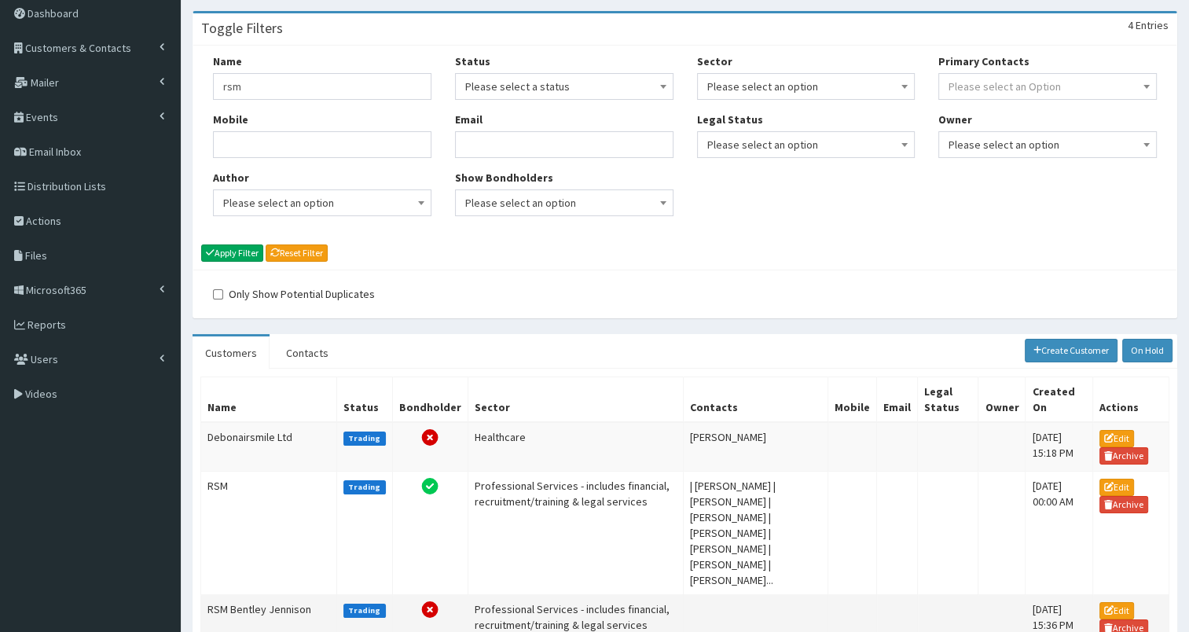
scroll to position [200, 0]
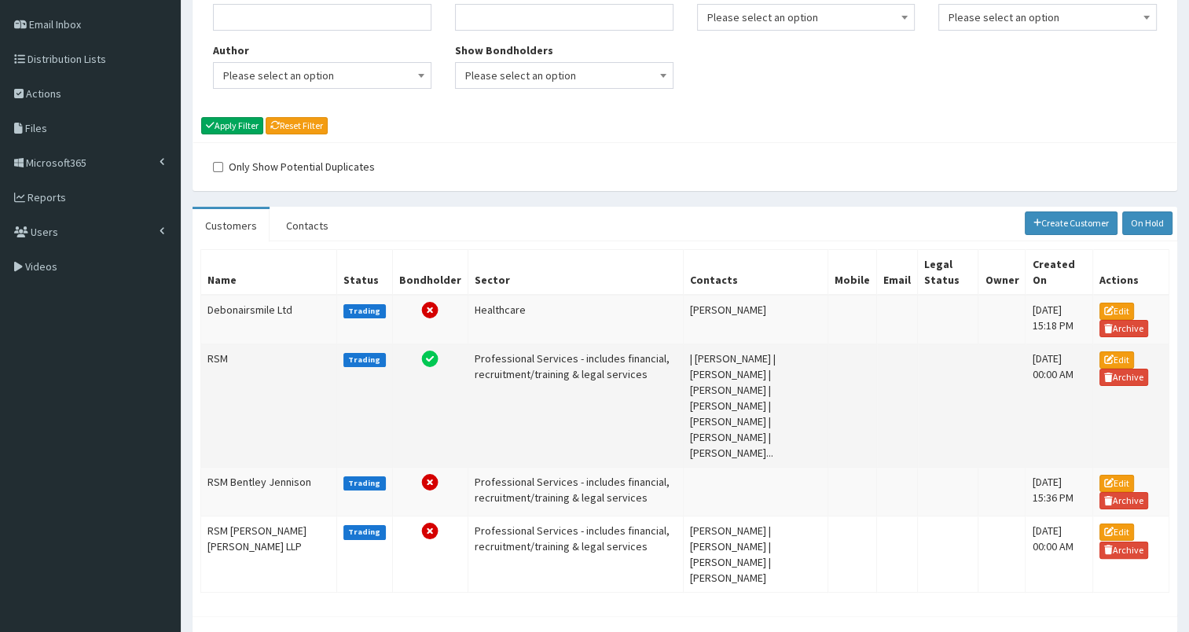
click at [277, 383] on td "RSM" at bounding box center [269, 405] width 136 height 123
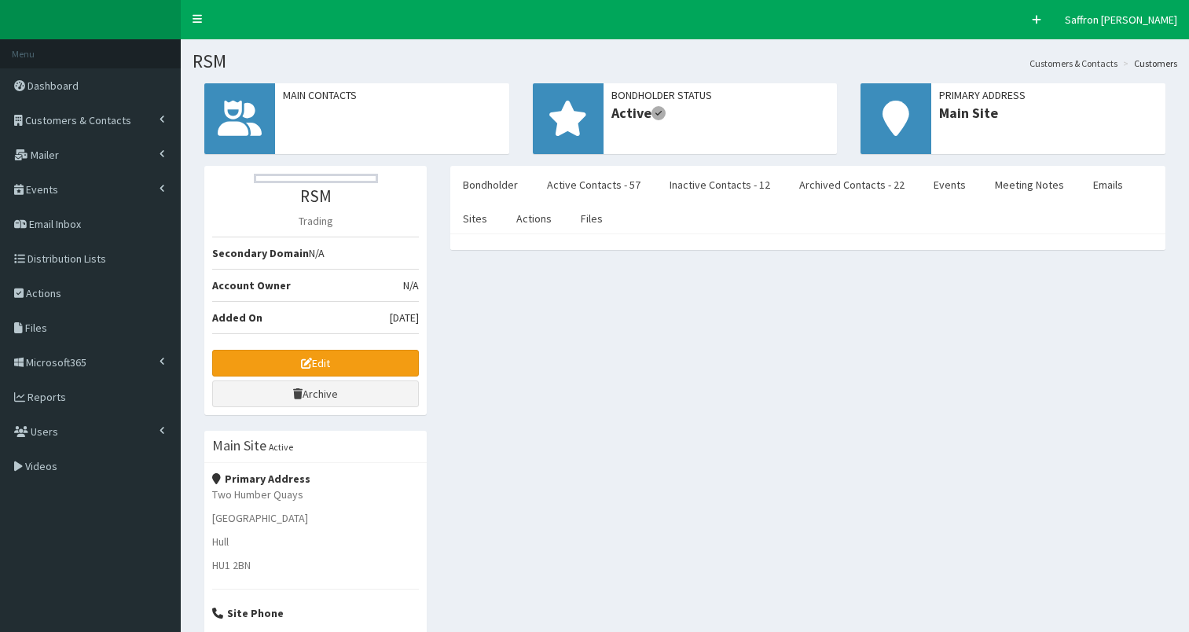
select select "50"
click at [580, 185] on link "Active Contacts - 57" at bounding box center [593, 184] width 119 height 33
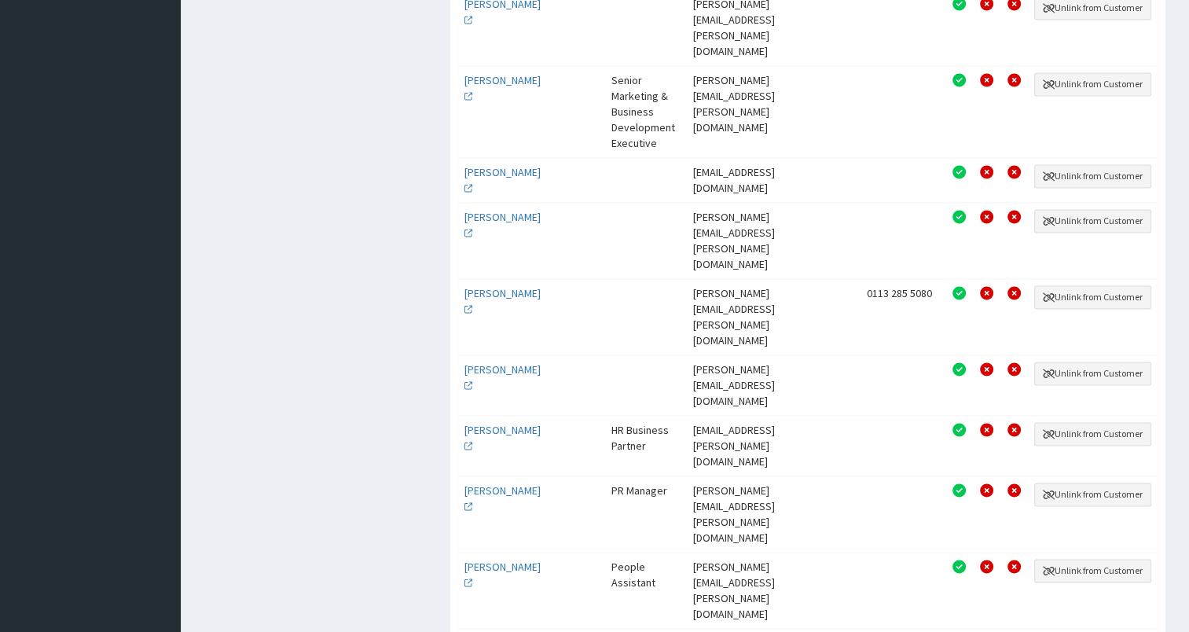
scroll to position [2381, 0]
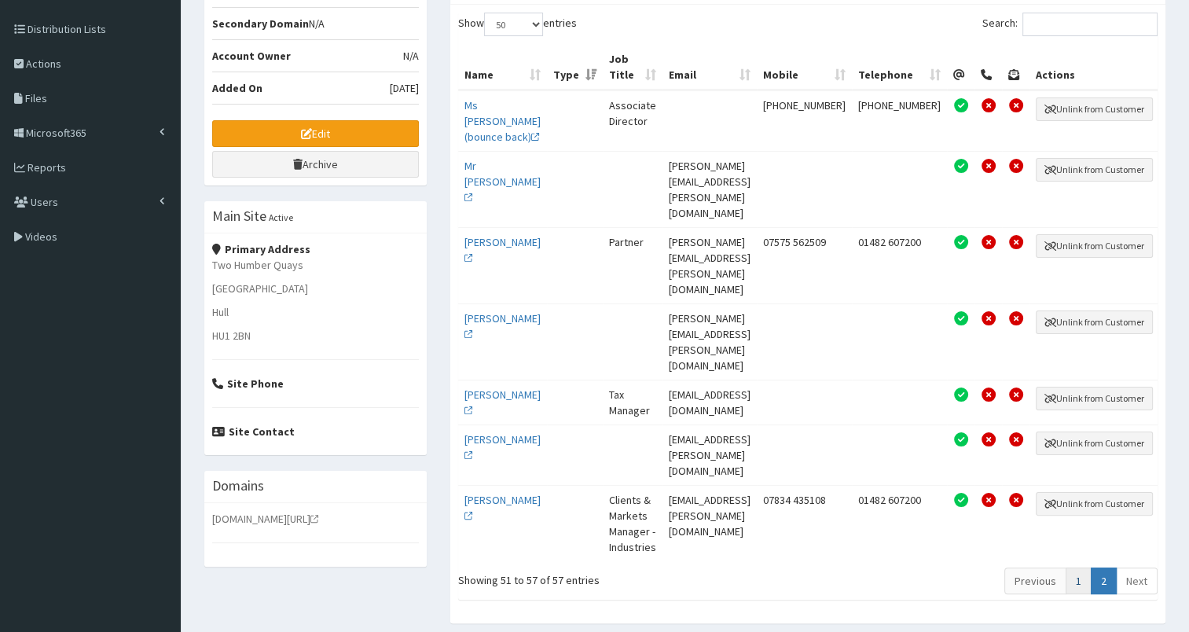
click at [1078, 567] on link "1" at bounding box center [1079, 580] width 26 height 27
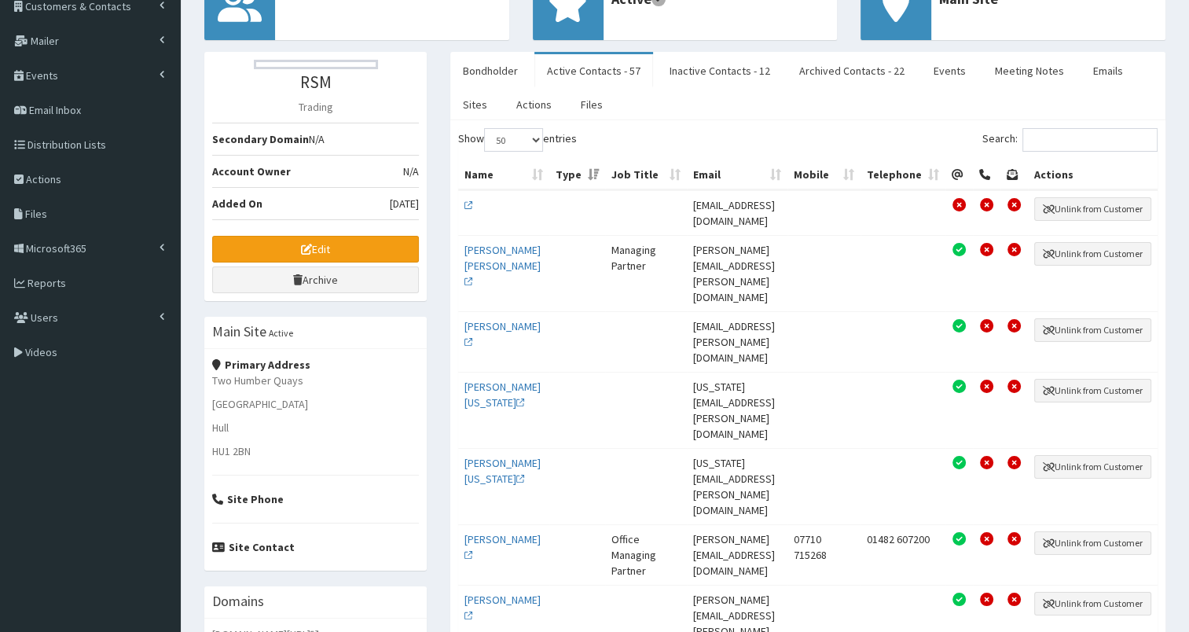
scroll to position [0, 0]
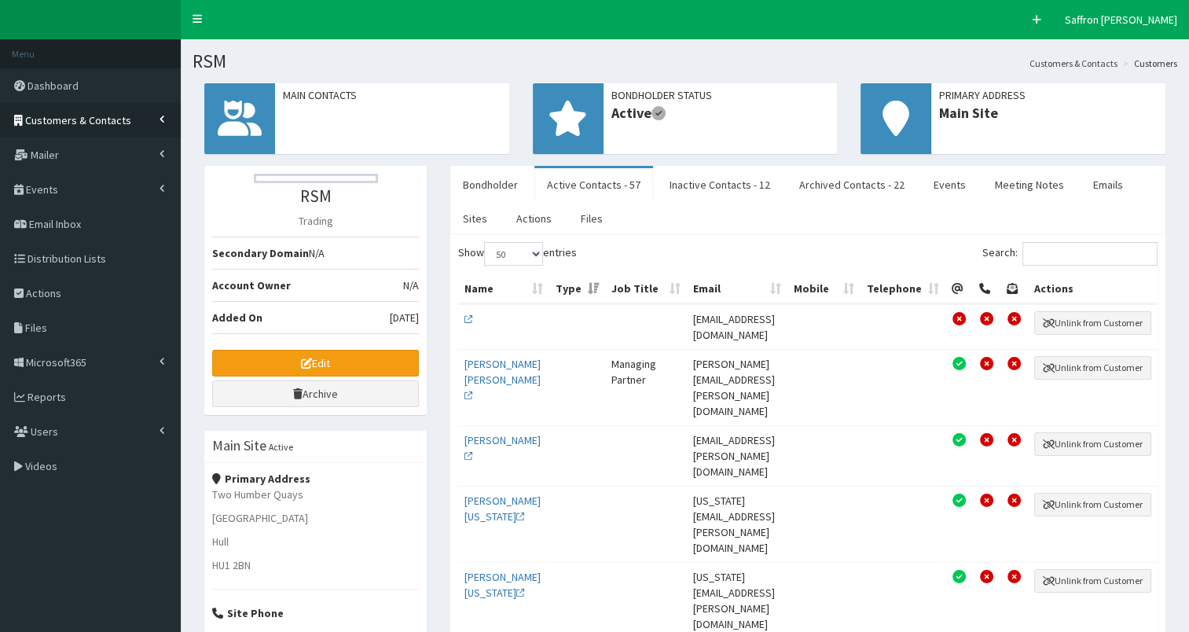
click at [131, 112] on link "Customers & Contacts" at bounding box center [90, 120] width 181 height 35
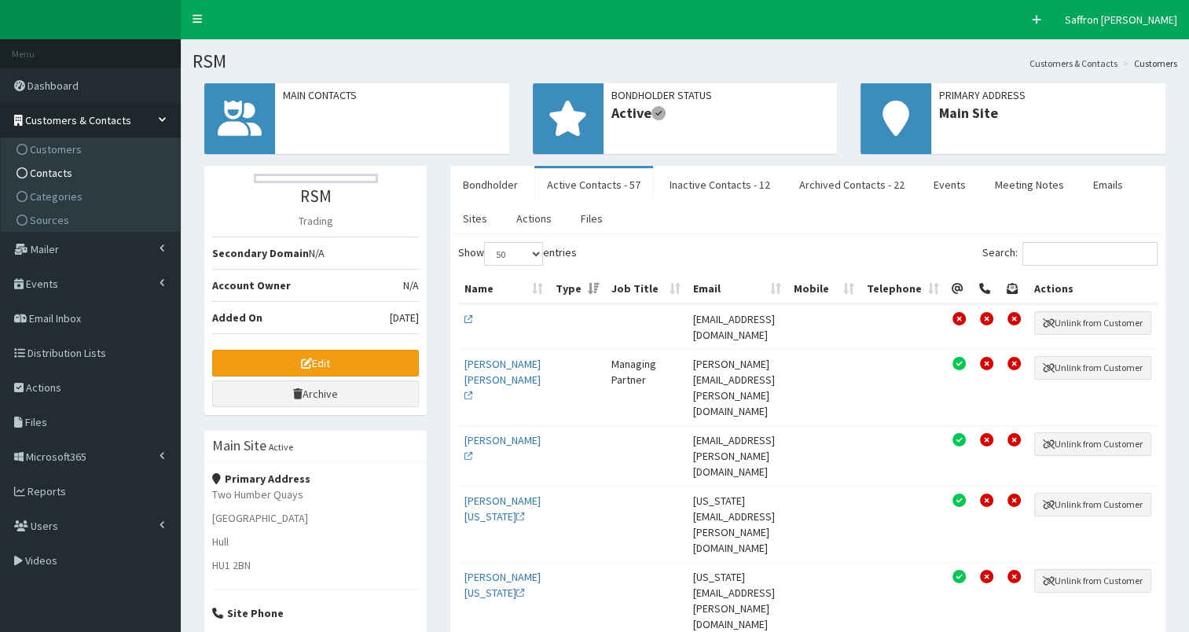
click at [41, 174] on span "Contacts" at bounding box center [51, 173] width 42 height 14
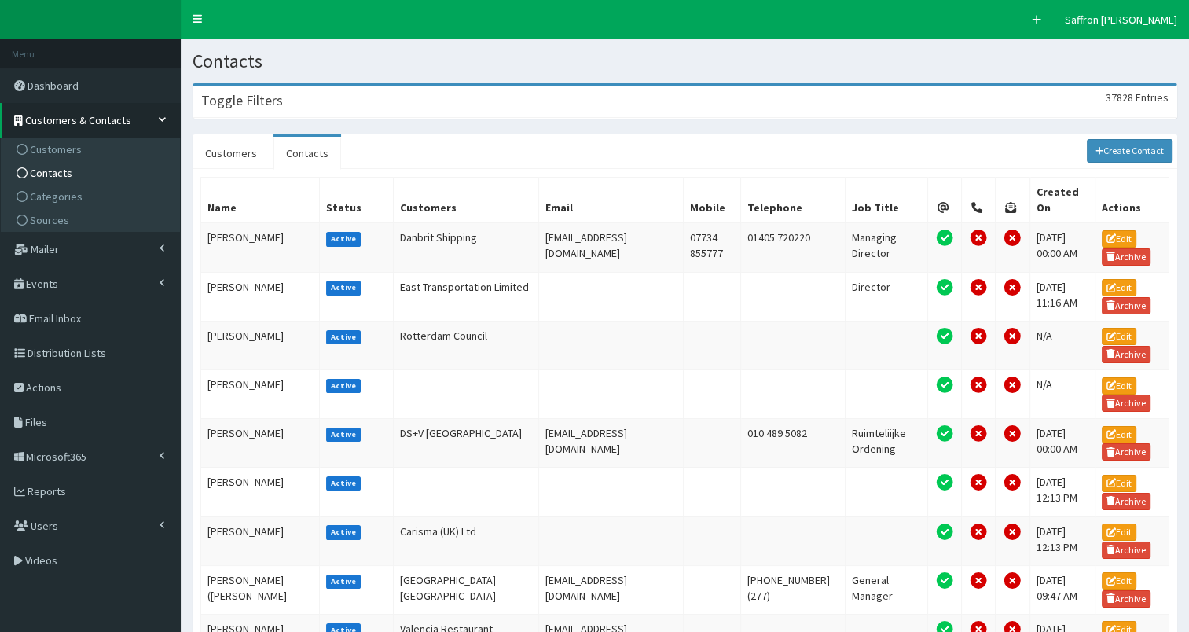
click at [257, 101] on h3 "Toggle Filters" at bounding box center [242, 101] width 82 height 14
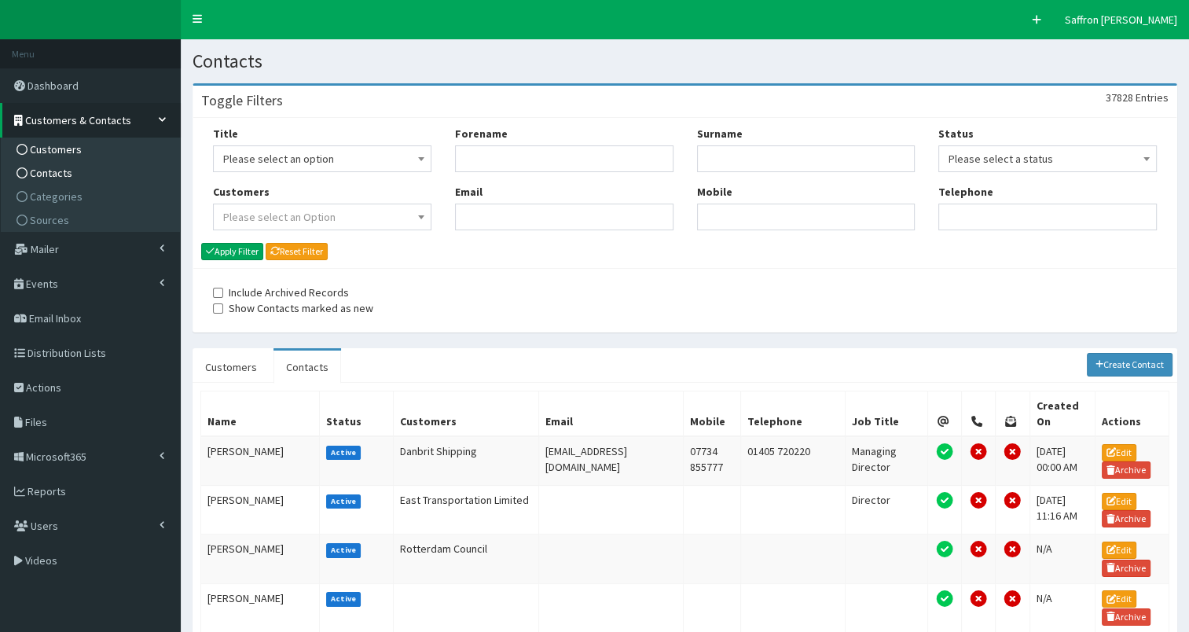
click at [101, 151] on link "Customers" at bounding box center [92, 150] width 175 height 24
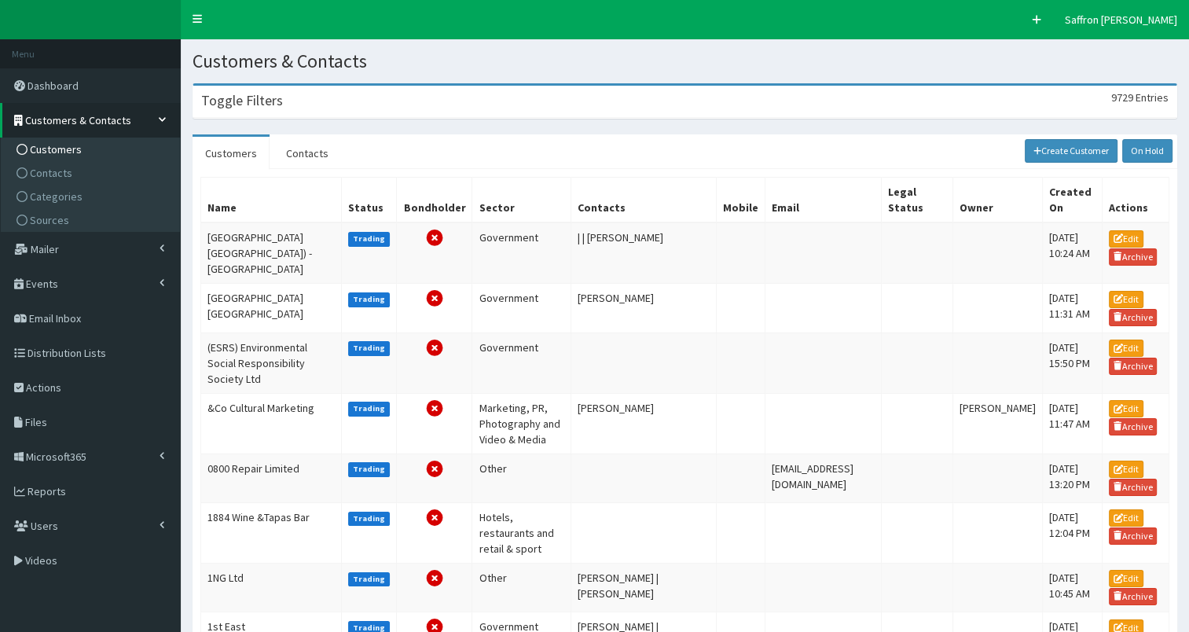
click at [369, 118] on div "Toggle Filters 9729 Entries Name Mobile Author Please select an option Develope…" at bounding box center [685, 100] width 985 height 35
click at [334, 95] on div "Toggle Filters 9729 Entries" at bounding box center [684, 102] width 983 height 32
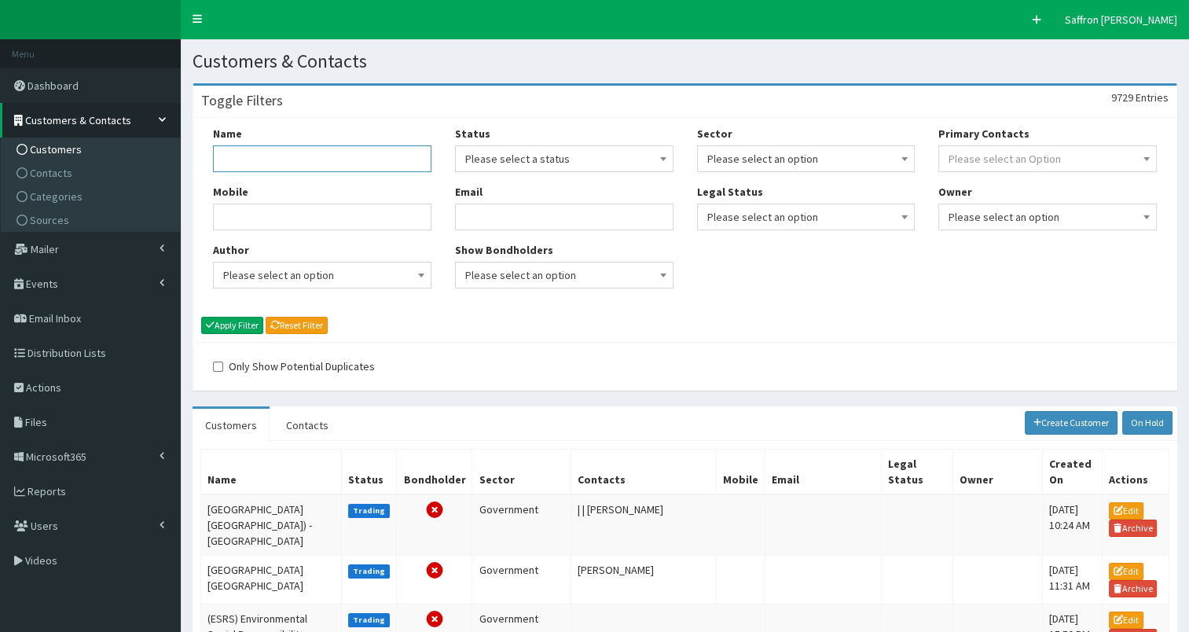
click at [273, 145] on input "Name" at bounding box center [322, 158] width 218 height 27
type input "FiND"
click at [201, 317] on button "Apply Filter" at bounding box center [232, 325] width 62 height 17
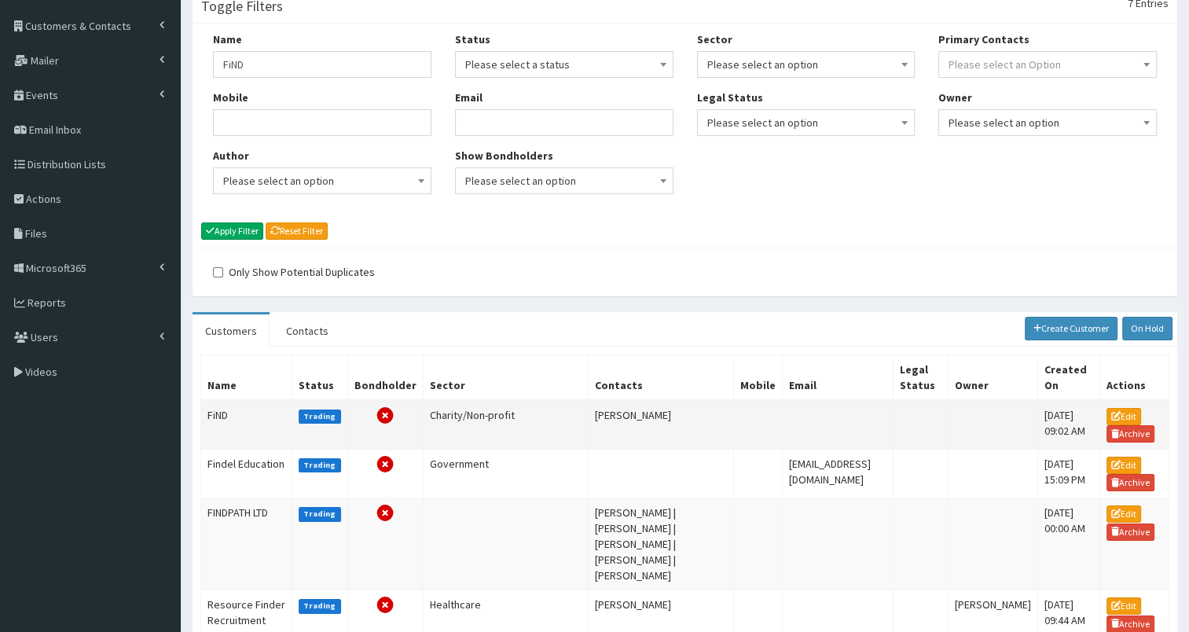
scroll to position [157, 0]
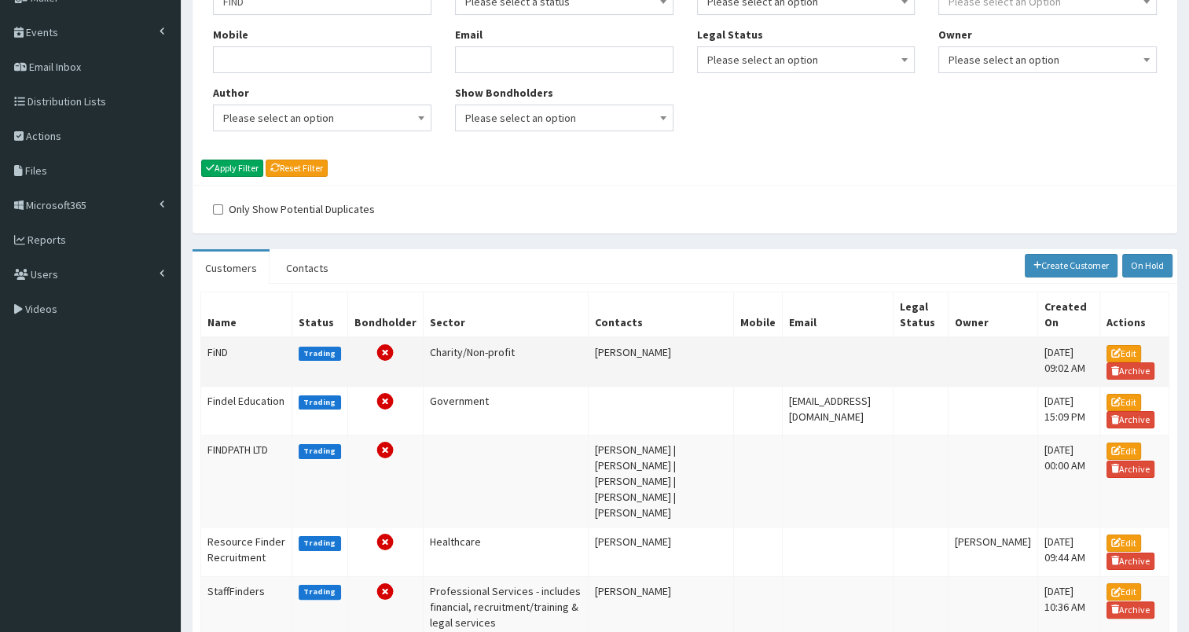
click at [244, 368] on td "FiND" at bounding box center [246, 362] width 91 height 50
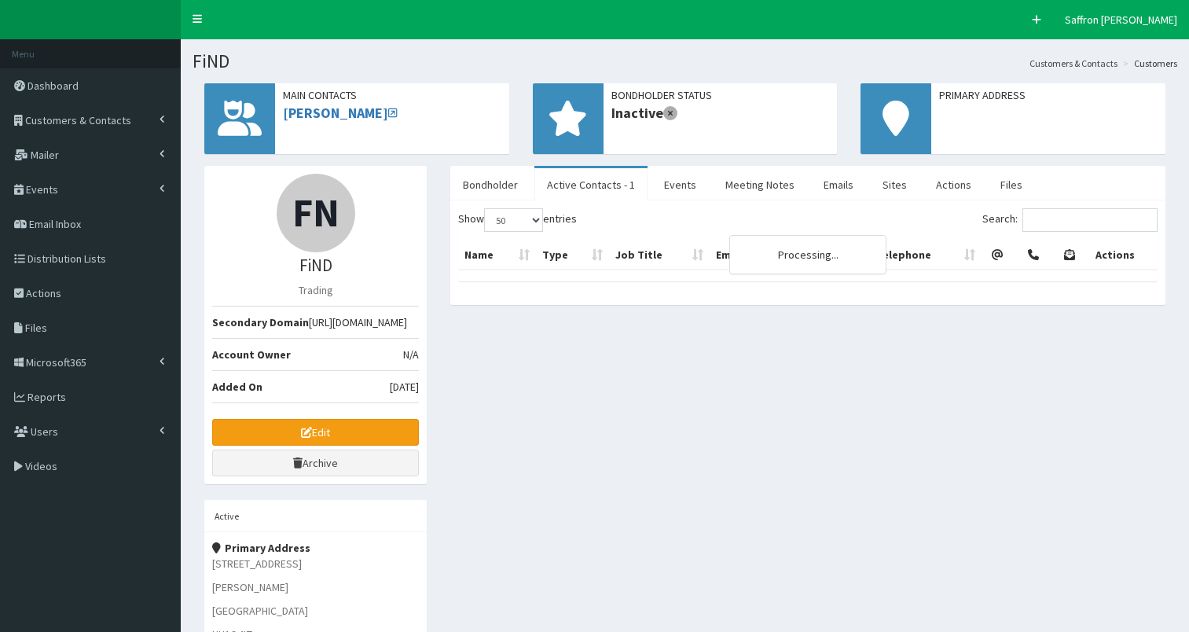
select select "50"
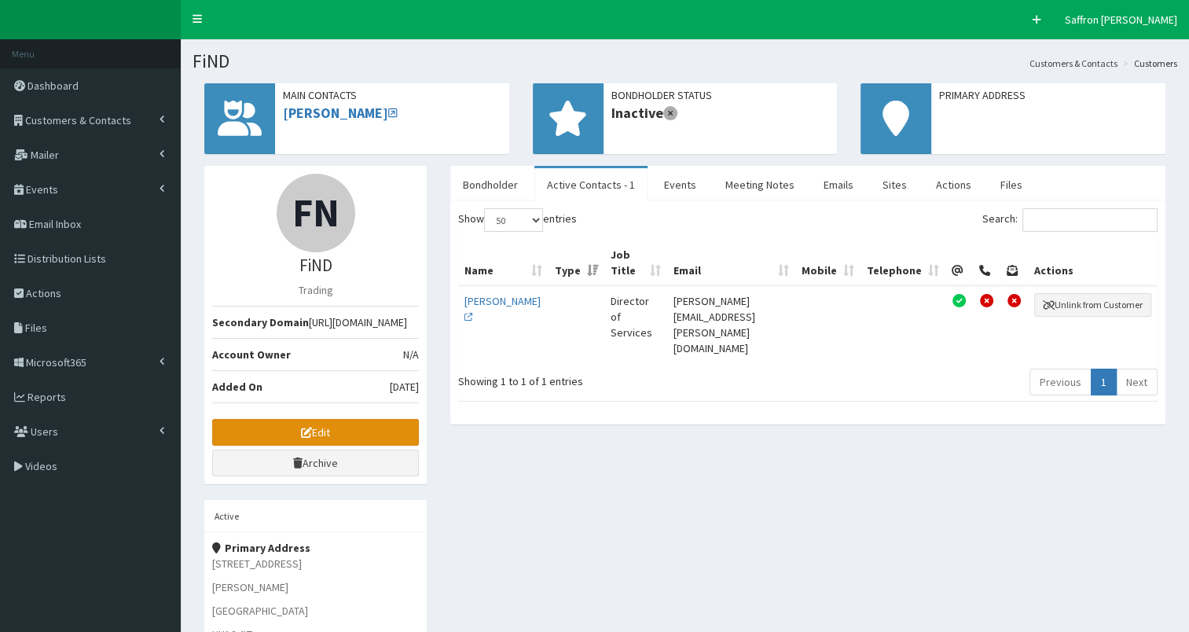
click at [306, 438] on icon at bounding box center [306, 432] width 11 height 11
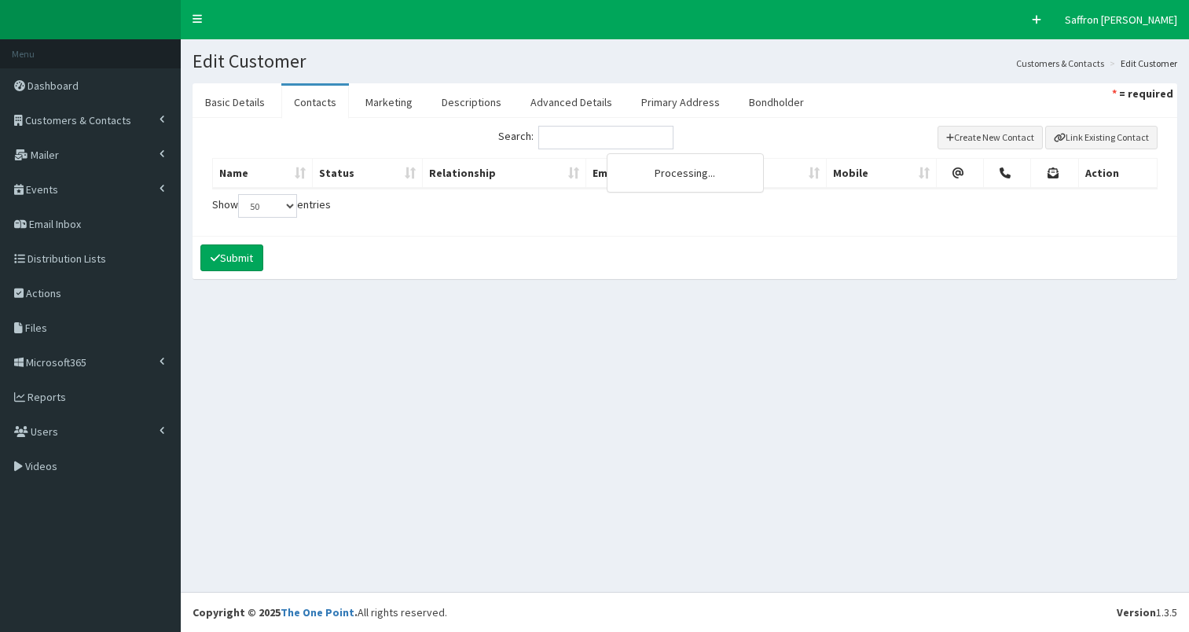
select select "50"
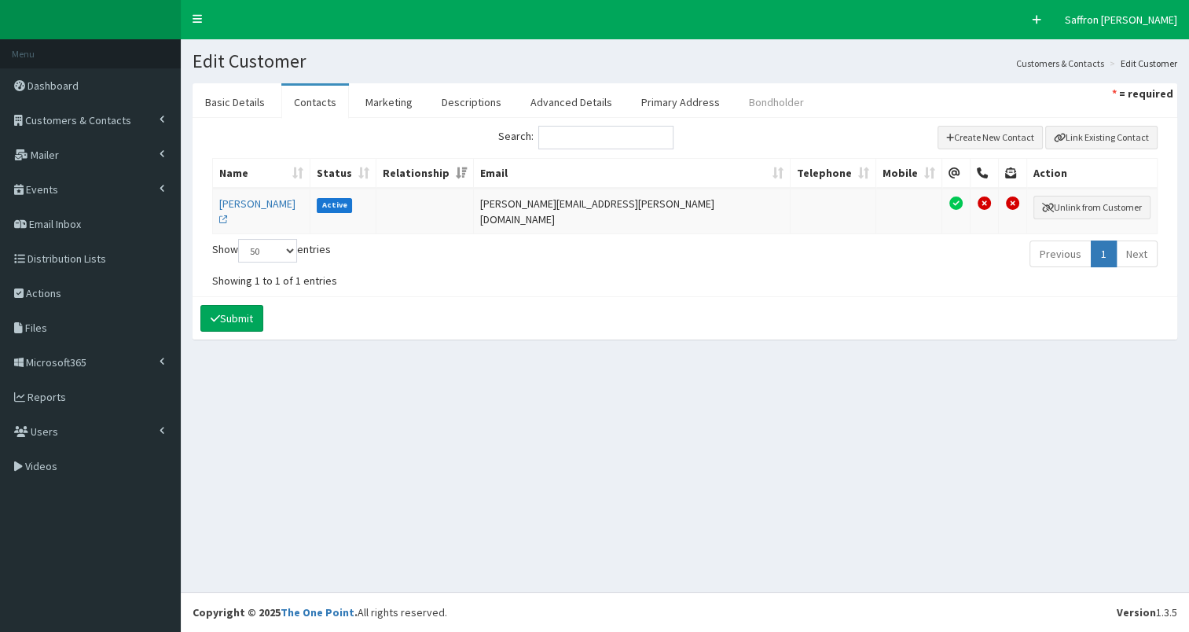
click at [769, 98] on link "Bondholder" at bounding box center [776, 102] width 80 height 33
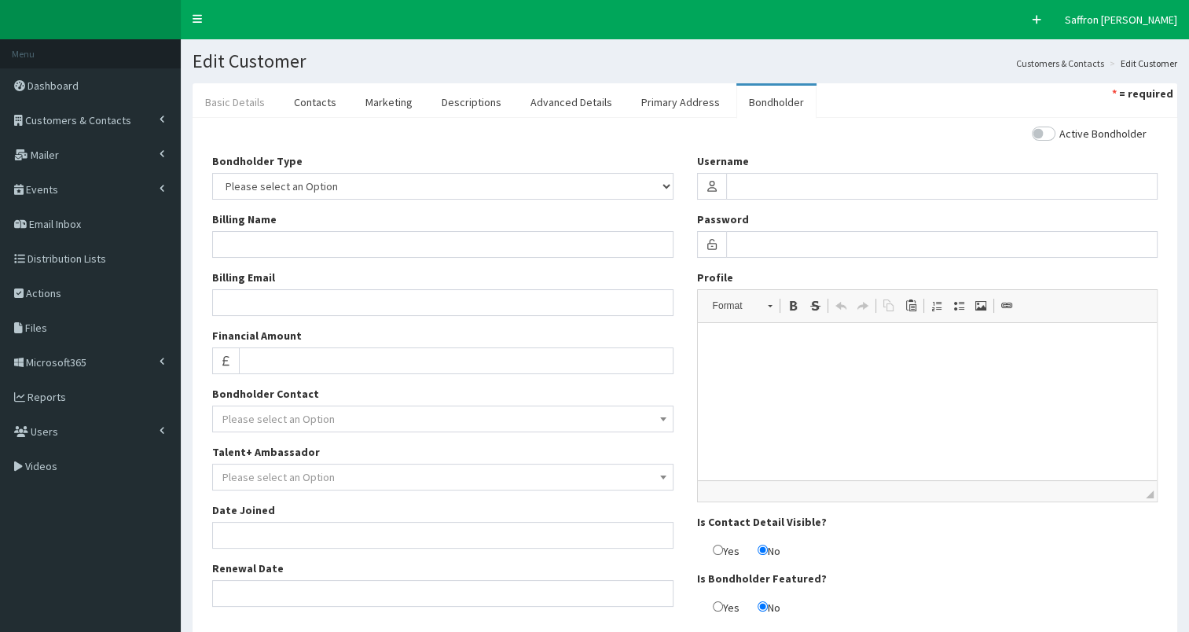
click at [257, 101] on link "Basic Details" at bounding box center [235, 102] width 85 height 33
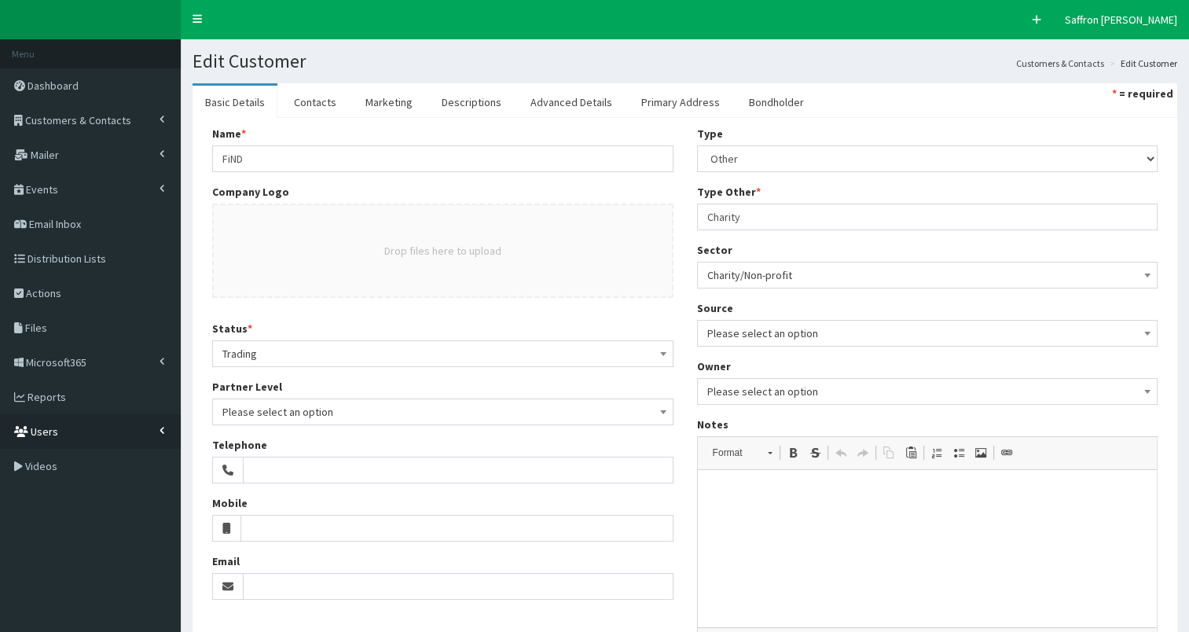
click at [152, 424] on link "Users" at bounding box center [90, 431] width 181 height 35
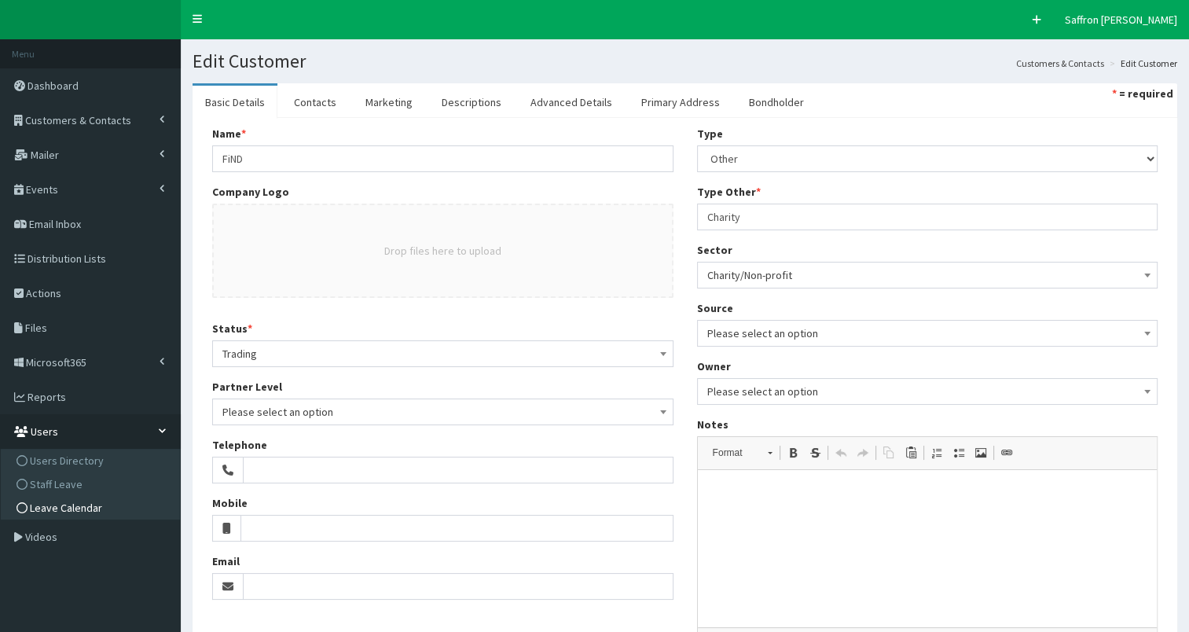
click at [75, 503] on span "Leave Calendar" at bounding box center [66, 508] width 72 height 14
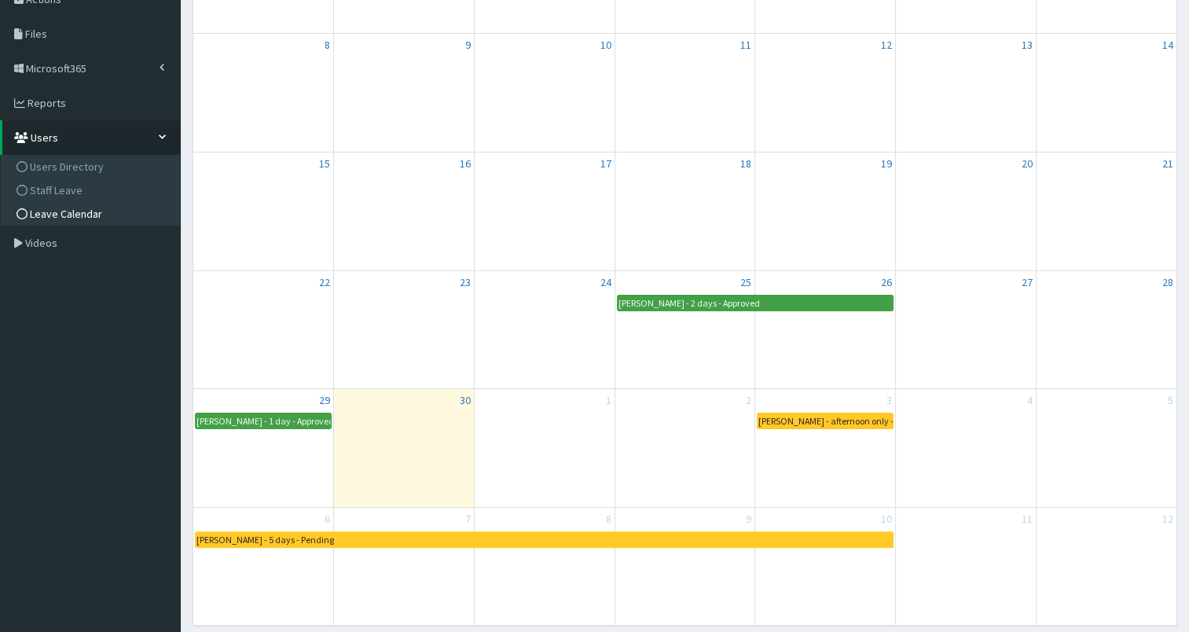
scroll to position [354, 0]
